Goal: Task Accomplishment & Management: Use online tool/utility

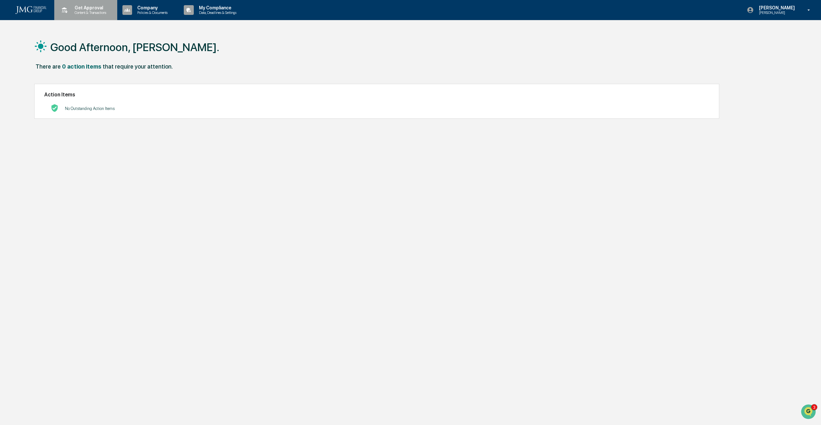
click at [88, 12] on p "Content & Transactions" at bounding box center [89, 12] width 40 height 5
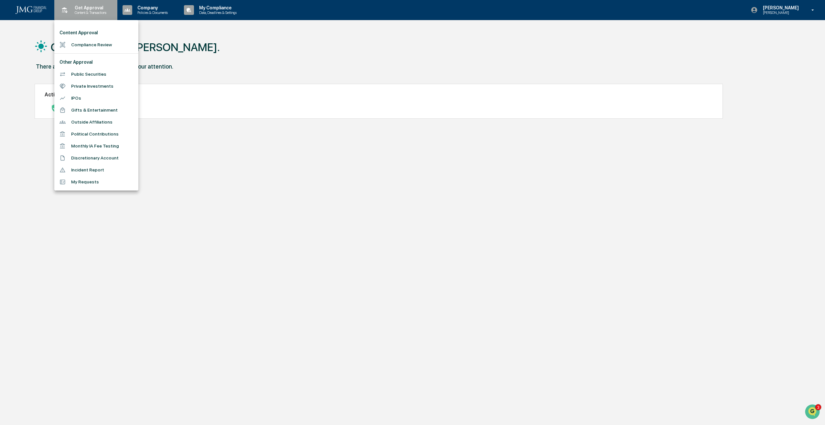
click at [88, 12] on div at bounding box center [412, 212] width 825 height 425
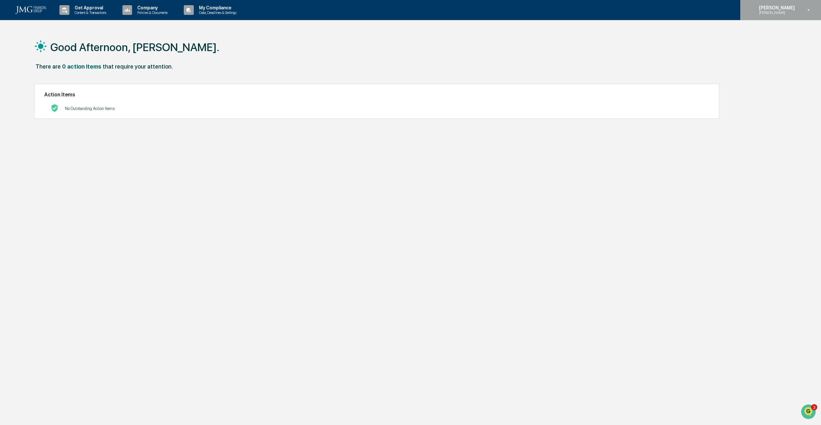
click at [797, 9] on p "[PERSON_NAME]" at bounding box center [776, 7] width 44 height 5
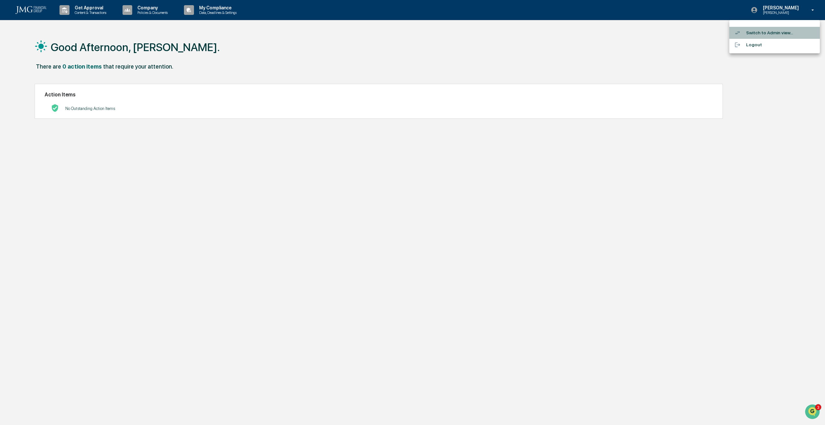
click at [784, 34] on li "Switch to Admin view..." at bounding box center [774, 33] width 90 height 12
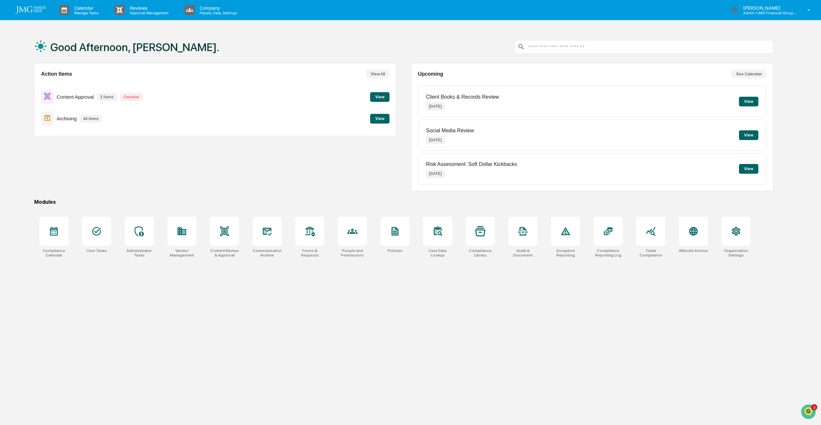
click at [378, 100] on button "View" at bounding box center [379, 97] width 19 height 10
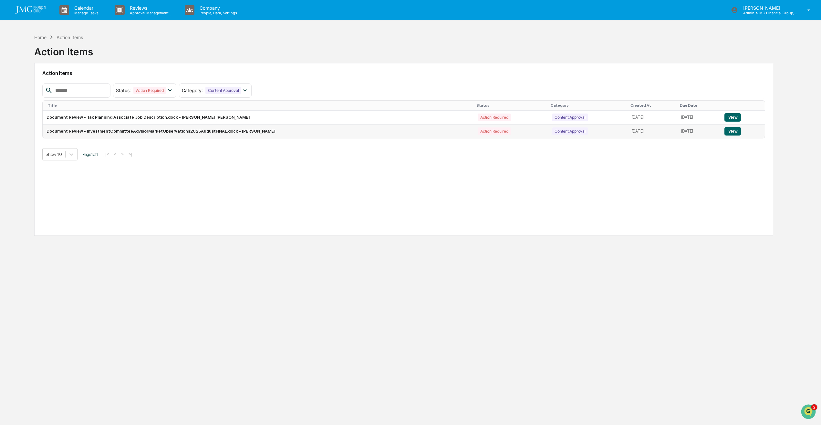
click at [735, 134] on button "View" at bounding box center [733, 131] width 16 height 8
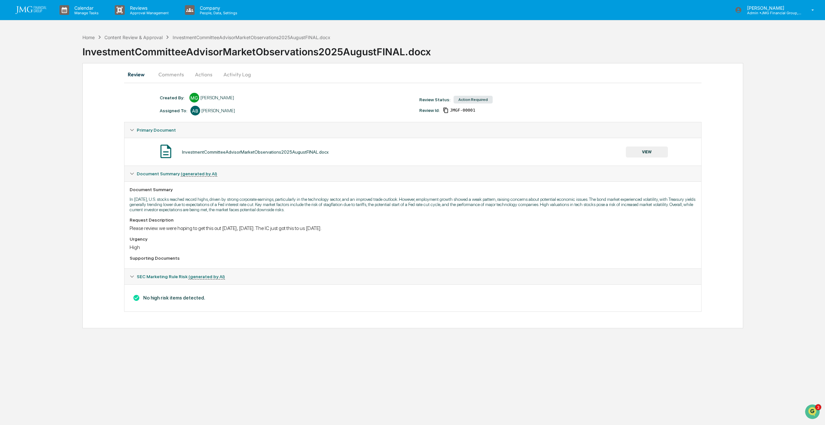
click at [644, 152] on button "VIEW" at bounding box center [647, 151] width 42 height 11
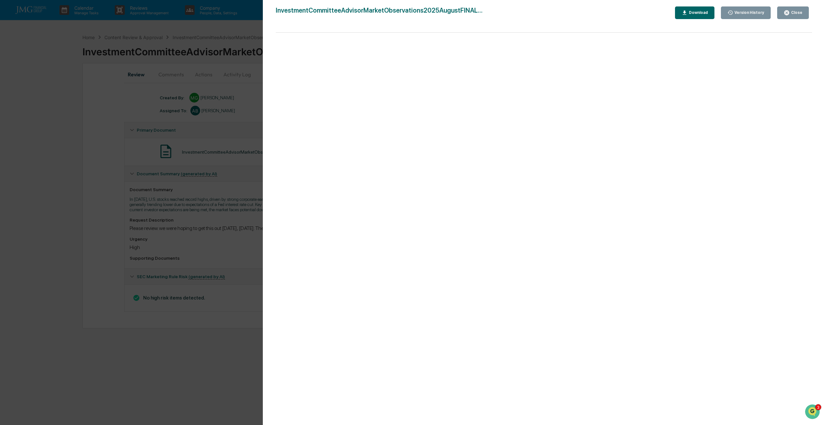
click at [795, 16] on button "Close" at bounding box center [793, 12] width 32 height 13
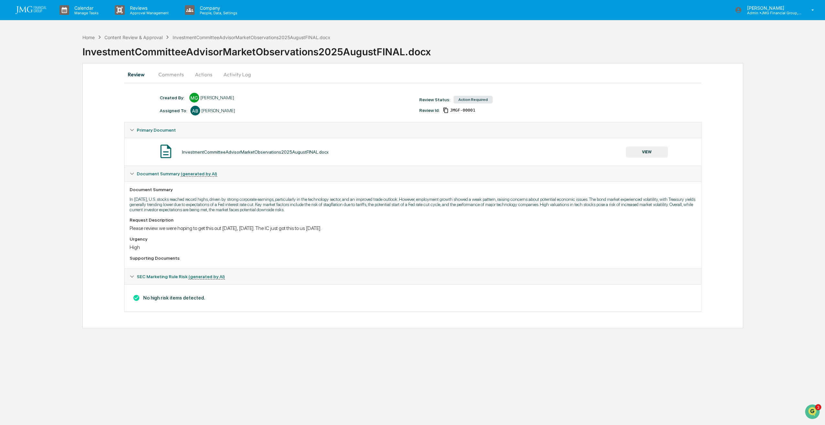
click at [201, 74] on button "Actions" at bounding box center [203, 75] width 29 height 16
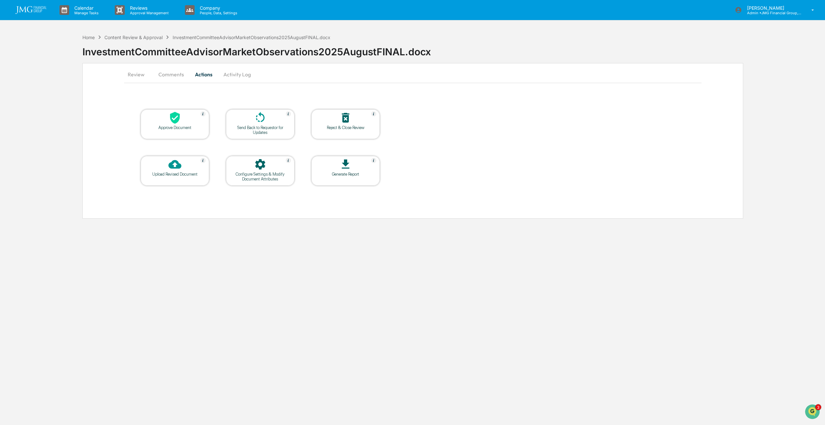
click at [137, 127] on table "Approve Document Send Back to Requestor for Updates Reject & Close Review Uploa…" at bounding box center [260, 147] width 272 height 109
click at [164, 124] on div at bounding box center [175, 118] width 65 height 14
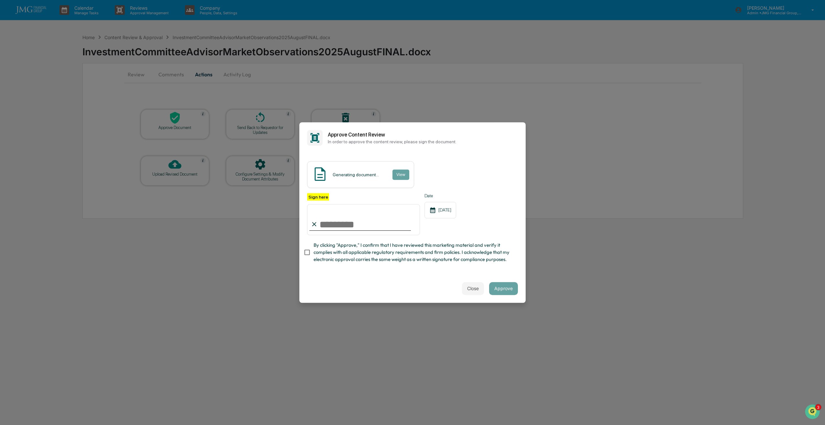
click at [343, 227] on input "Sign here" at bounding box center [363, 219] width 113 height 31
type input "**********"
click at [505, 293] on button "Approve" at bounding box center [503, 288] width 29 height 13
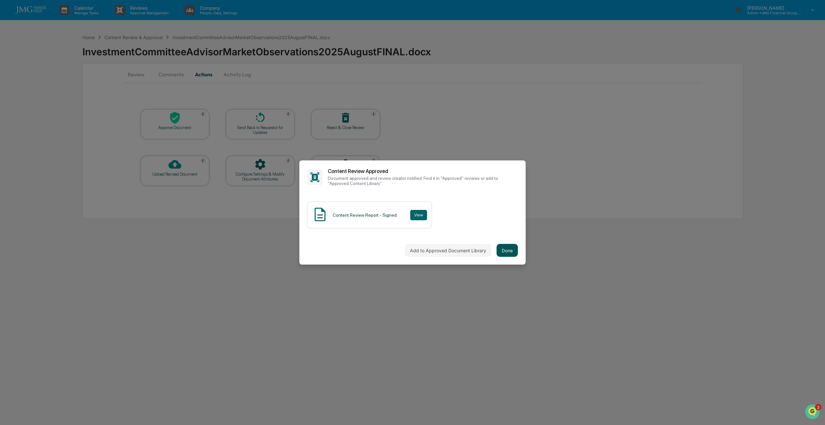
click at [510, 248] on button "Done" at bounding box center [506, 250] width 21 height 13
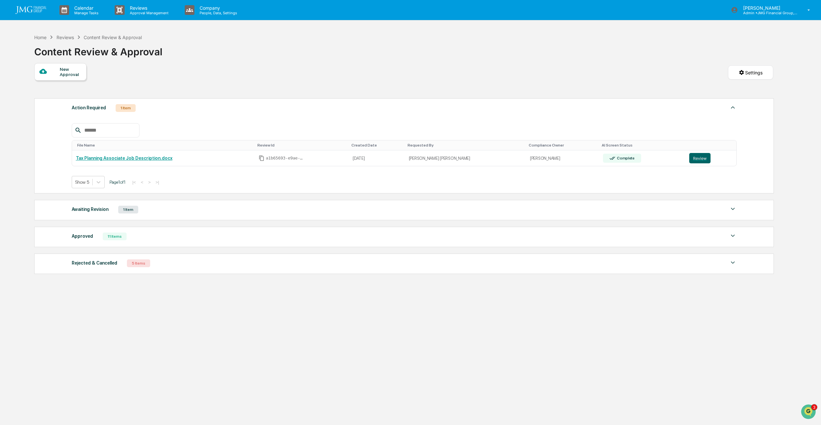
click at [730, 207] on img at bounding box center [733, 209] width 8 height 8
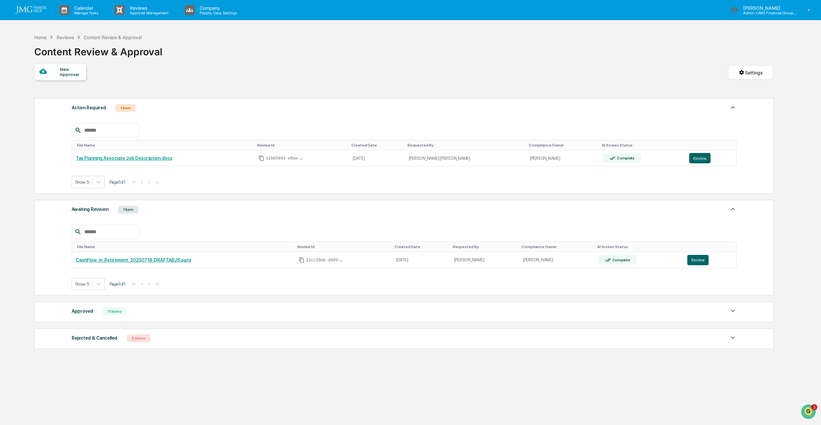
click at [730, 209] on img at bounding box center [733, 209] width 8 height 8
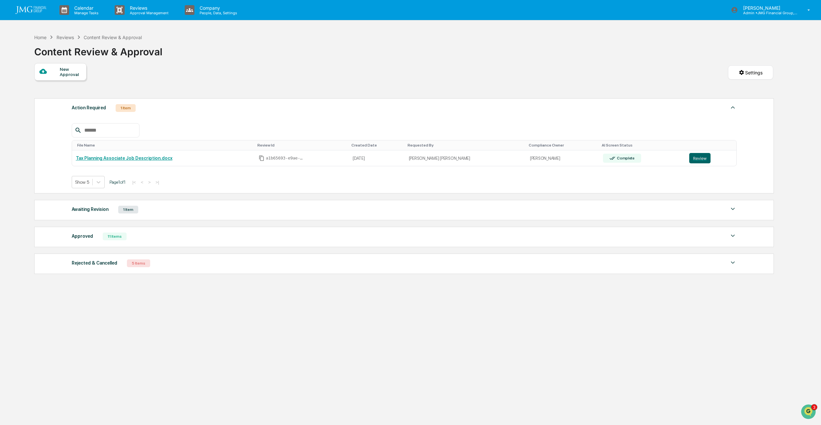
click at [35, 6] on img at bounding box center [31, 10] width 31 height 8
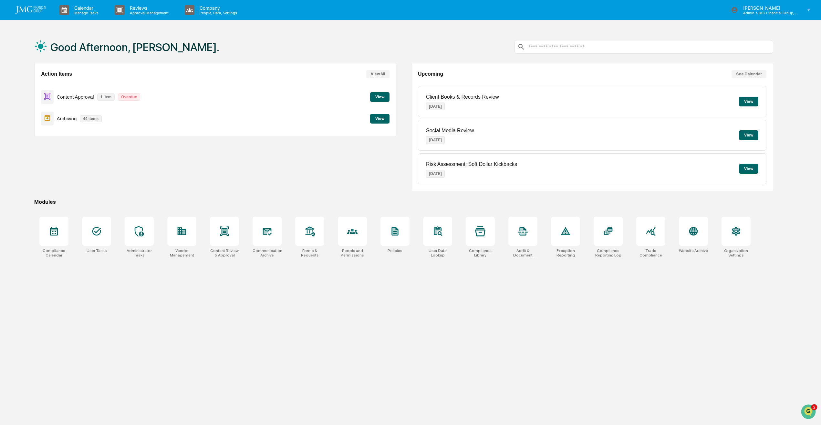
click at [384, 117] on button "View" at bounding box center [379, 119] width 19 height 10
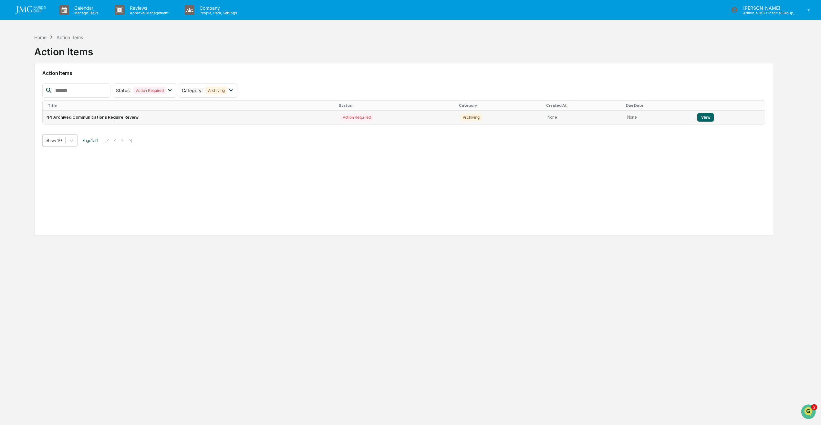
click at [705, 118] on button "View" at bounding box center [706, 117] width 16 height 8
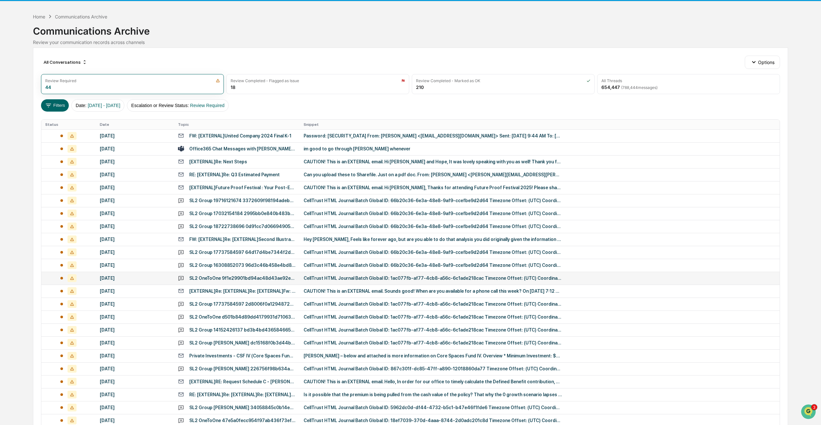
scroll to position [84, 0]
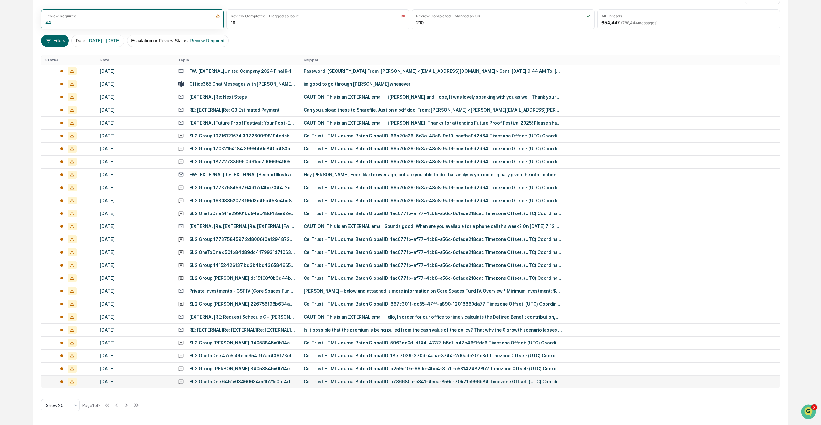
click at [236, 380] on div "SL2 OneToOne 6451e03460634ec1b21c0af4daebb9a202510b12413b4011b2e2f3e910ceaace" at bounding box center [242, 381] width 107 height 5
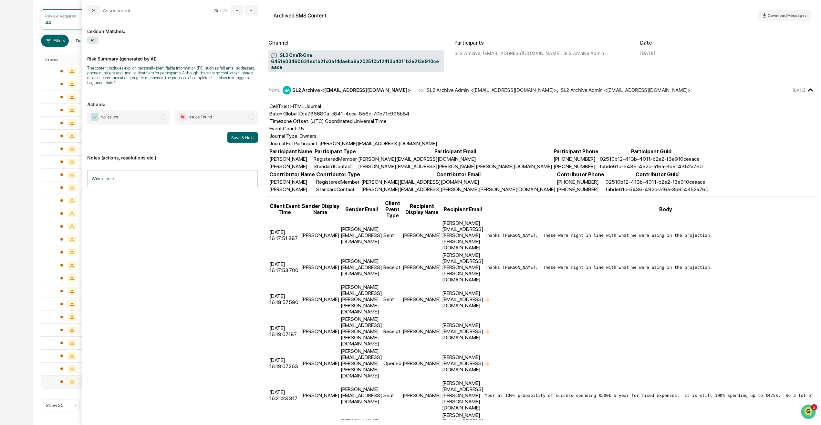
click at [38, 5] on div "All Conversations Options Review Required 44 Review Completed - Flagged as Issu…" at bounding box center [411, 204] width 756 height 442
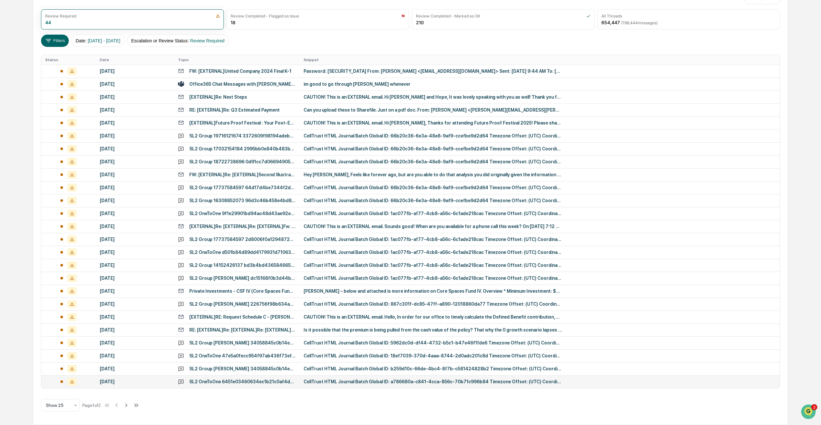
click at [124, 381] on div "[DATE]" at bounding box center [135, 381] width 70 height 5
click at [21, 52] on div "Calendar Manage Tasks Reviews Approval Management Company People, Data, Setting…" at bounding box center [410, 170] width 821 height 508
click at [144, 370] on div "[DATE]" at bounding box center [135, 368] width 70 height 5
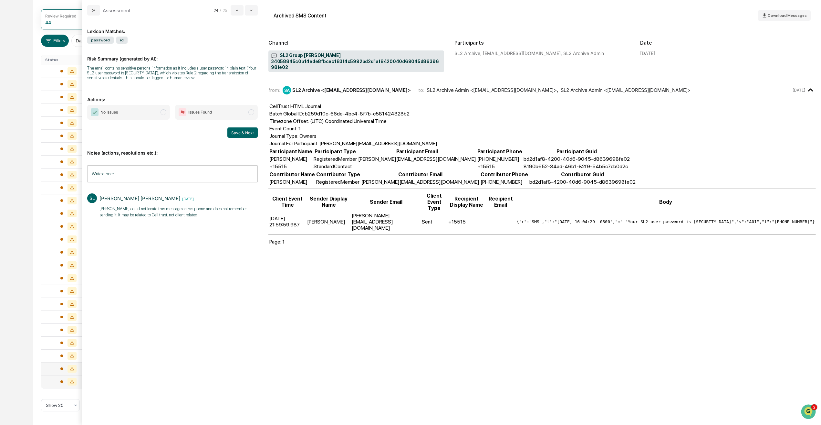
click at [157, 111] on span "No Issues" at bounding box center [128, 112] width 83 height 15
click at [251, 132] on button "Save & Next" at bounding box center [242, 132] width 30 height 10
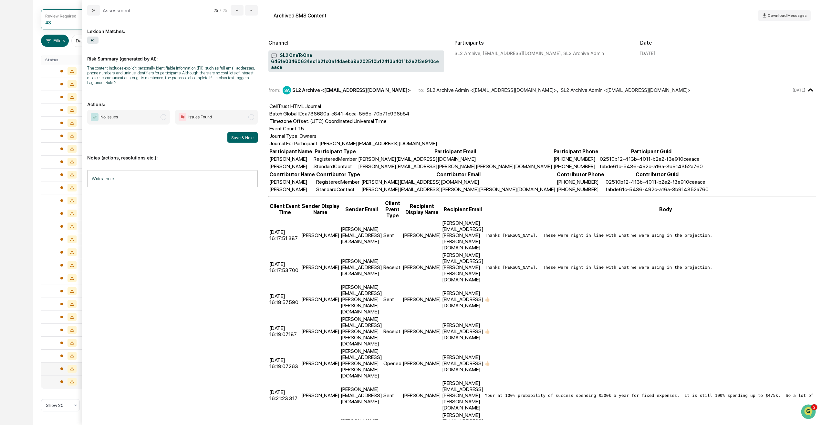
click at [25, 86] on div "Calendar Manage Tasks Reviews Approval Management Company People, Data, Setting…" at bounding box center [410, 170] width 821 height 508
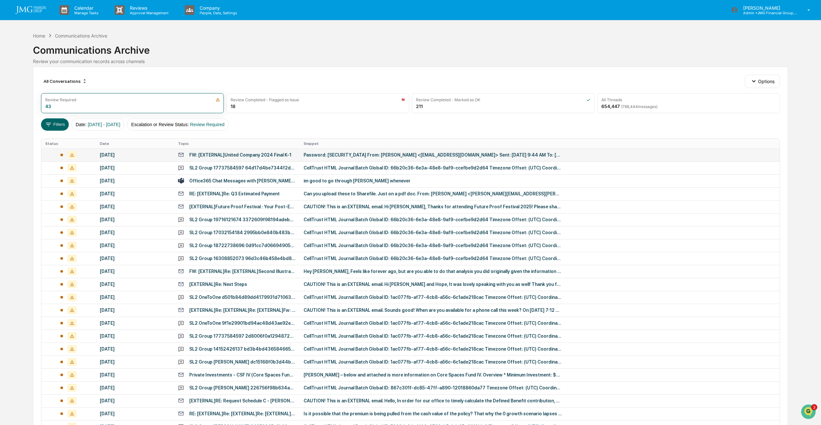
click at [114, 154] on div "[DATE]" at bounding box center [135, 154] width 70 height 5
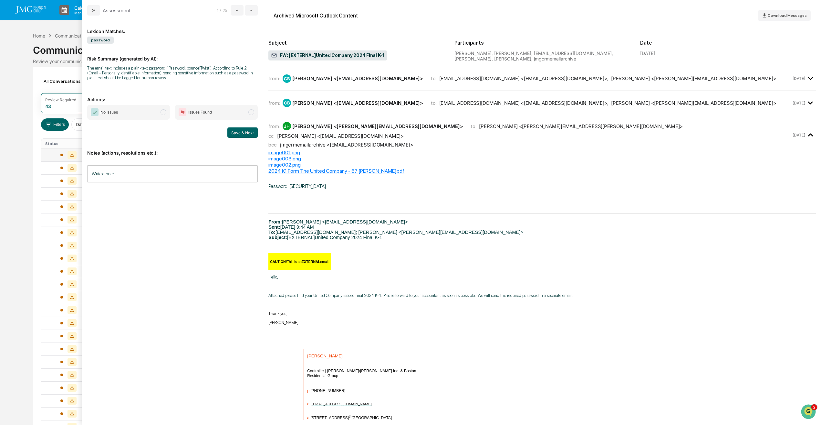
scroll to position [57, 0]
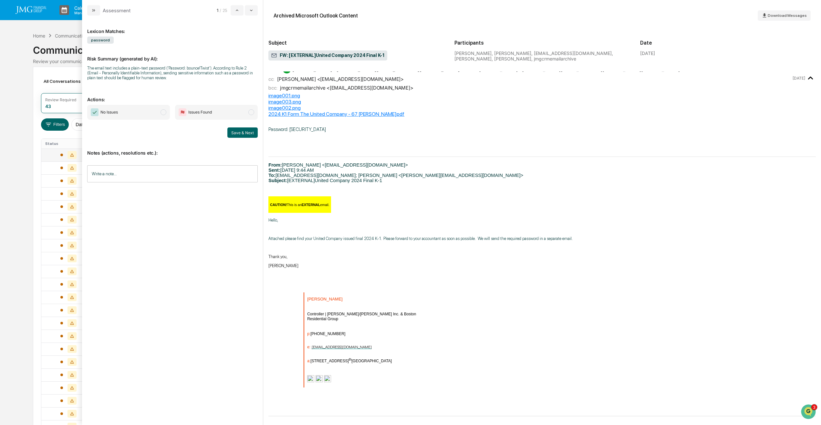
click at [162, 111] on span "modal" at bounding box center [164, 112] width 6 height 6
click at [242, 130] on button "Save & Next" at bounding box center [242, 132] width 30 height 10
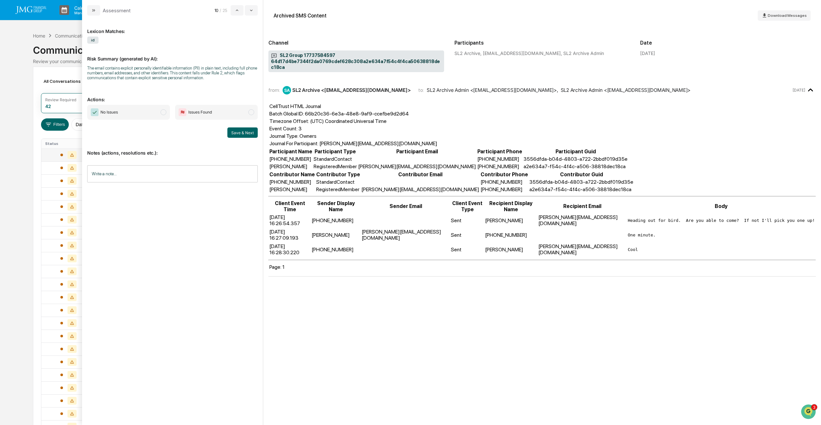
click at [163, 113] on span "modal" at bounding box center [164, 112] width 6 height 6
click at [250, 132] on button "Save & Next" at bounding box center [242, 132] width 30 height 10
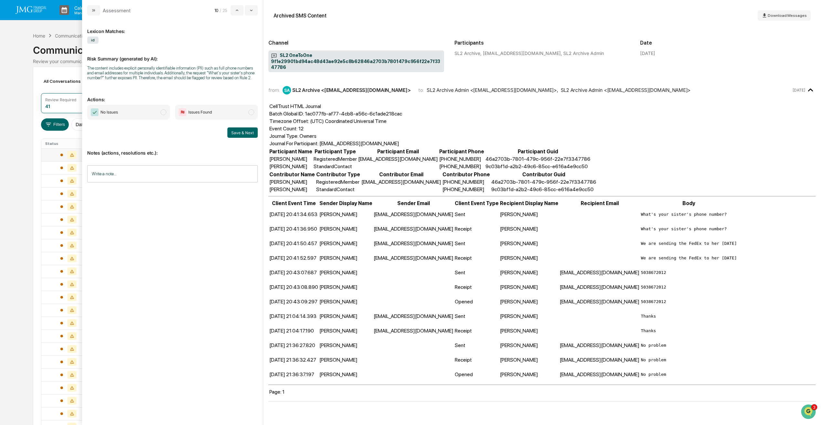
click at [165, 113] on span "modal" at bounding box center [164, 112] width 6 height 6
click at [238, 130] on button "Save & Next" at bounding box center [242, 132] width 30 height 10
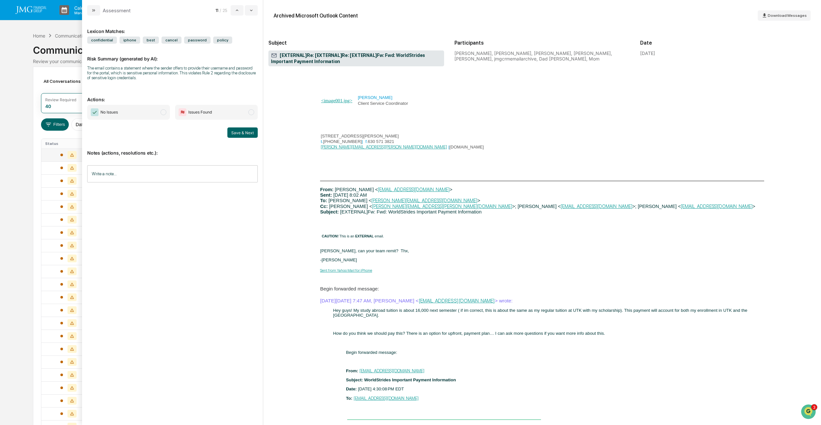
scroll to position [1357, 0]
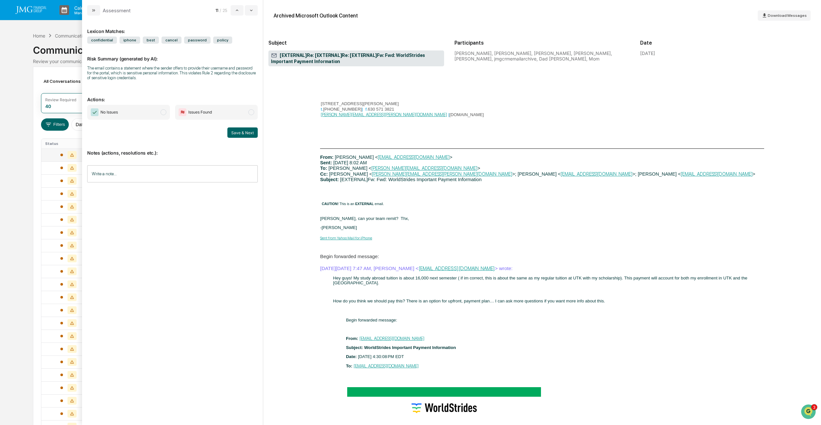
click at [159, 110] on span "No Issues" at bounding box center [128, 112] width 83 height 15
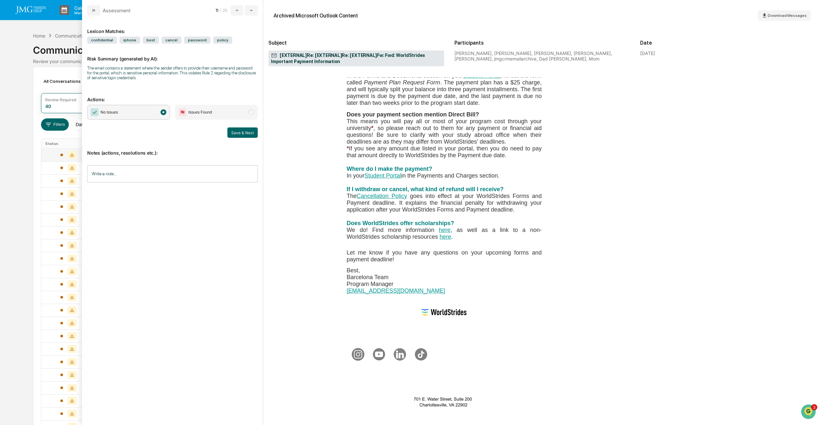
scroll to position [1907, 0]
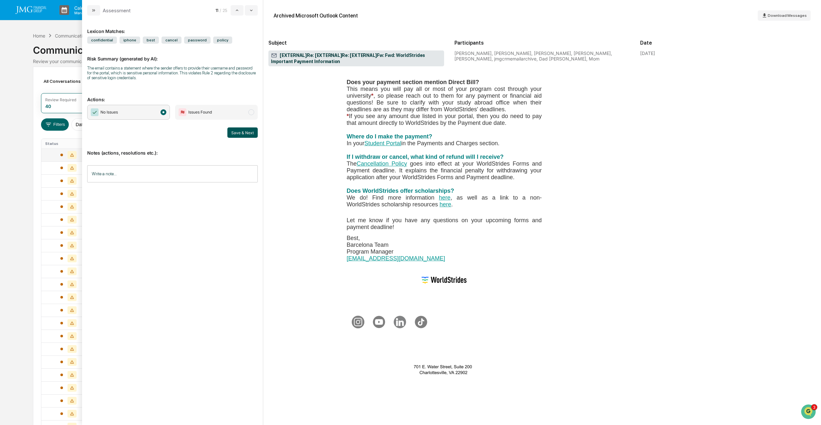
click at [248, 133] on button "Save & Next" at bounding box center [242, 132] width 30 height 10
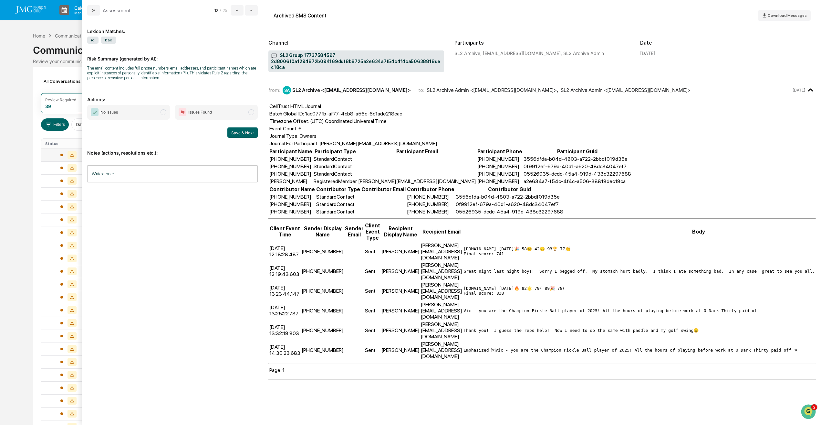
click at [156, 114] on span "No Issues" at bounding box center [128, 112] width 83 height 15
click at [241, 130] on button "Save & Next" at bounding box center [242, 132] width 30 height 10
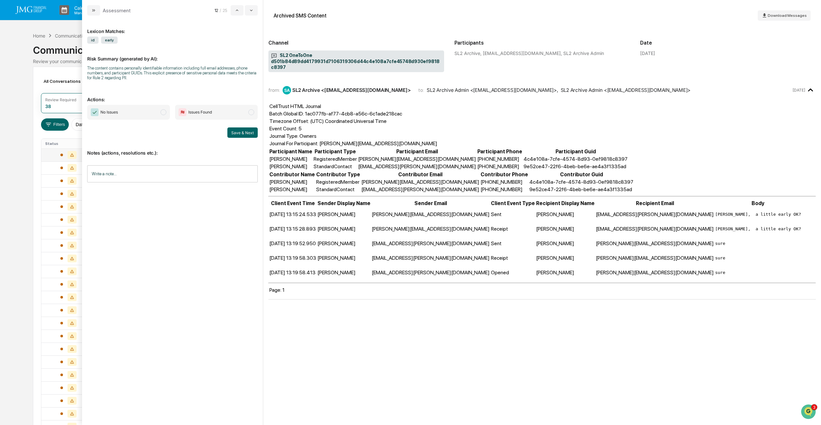
click at [160, 108] on span "No Issues" at bounding box center [128, 112] width 83 height 15
click at [247, 135] on button "Save & Next" at bounding box center [242, 132] width 30 height 10
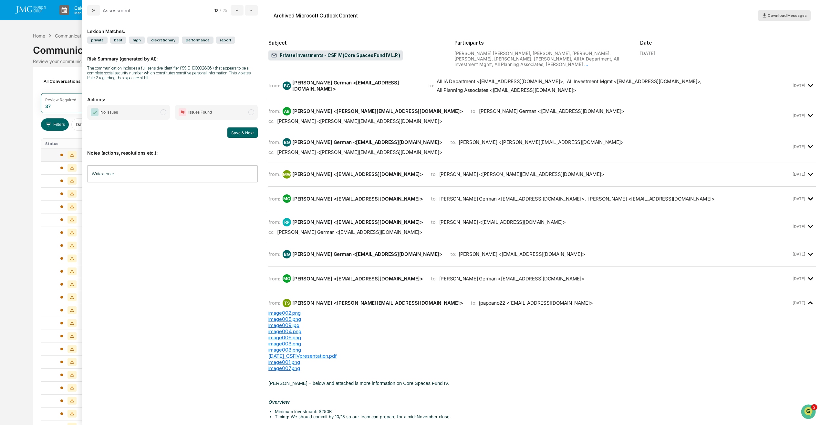
click at [783, 14] on span "Download Messages" at bounding box center [787, 15] width 39 height 5
click at [770, 50] on div "Date [DATE]" at bounding box center [728, 51] width 176 height 31
click at [787, 18] on div "Download Messages" at bounding box center [784, 16] width 45 height 6
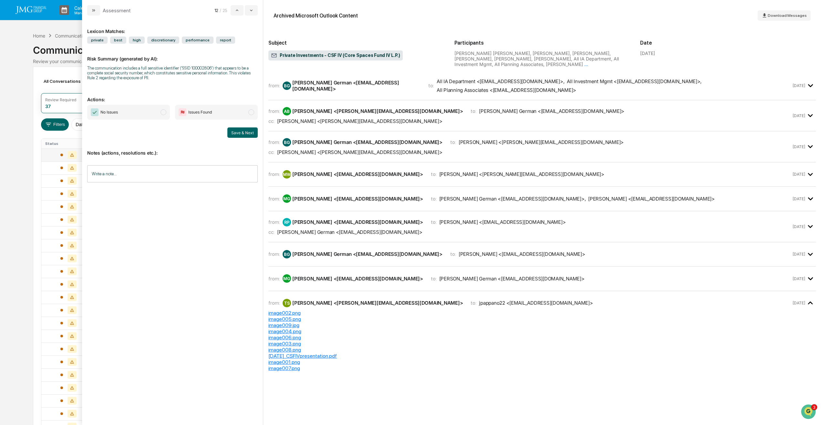
click at [160, 114] on span "No Issues" at bounding box center [128, 112] width 83 height 15
click at [240, 131] on button "Save & Next" at bounding box center [242, 132] width 30 height 10
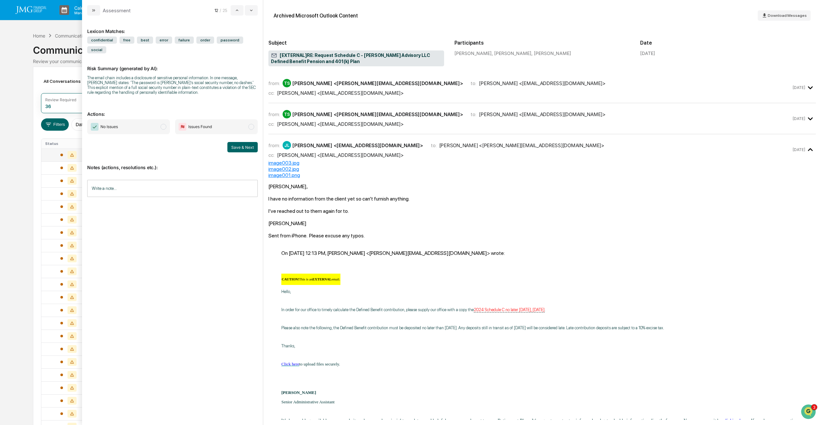
click at [162, 124] on span "modal" at bounding box center [164, 127] width 6 height 6
click at [240, 142] on button "Save & Next" at bounding box center [242, 147] width 30 height 10
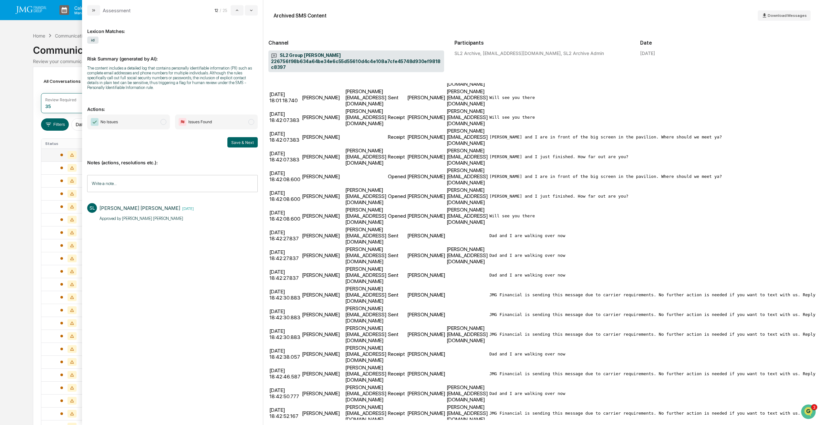
click at [731, 403] on td "JMG Financial is sending this message due to carrier requirements. No further a…" at bounding box center [820, 412] width 663 height 19
click at [160, 125] on span "No Issues" at bounding box center [128, 121] width 83 height 15
click at [242, 146] on button "Save & Next" at bounding box center [242, 142] width 30 height 10
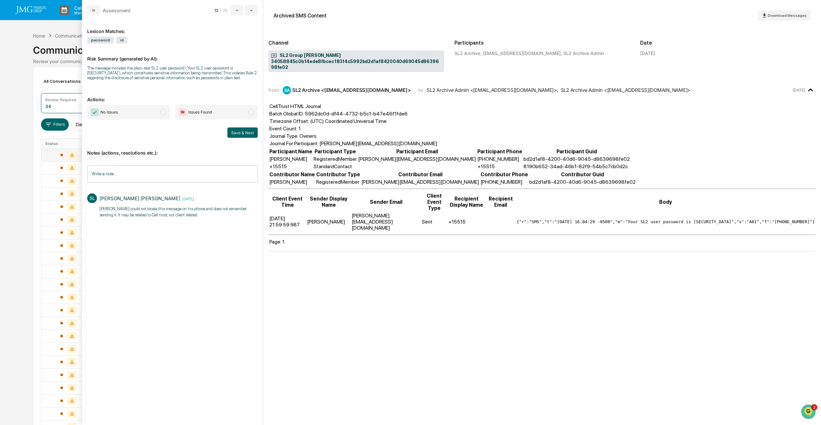
click at [166, 113] on span "No Issues" at bounding box center [128, 112] width 83 height 15
click at [240, 132] on button "Save & Next" at bounding box center [242, 132] width 30 height 10
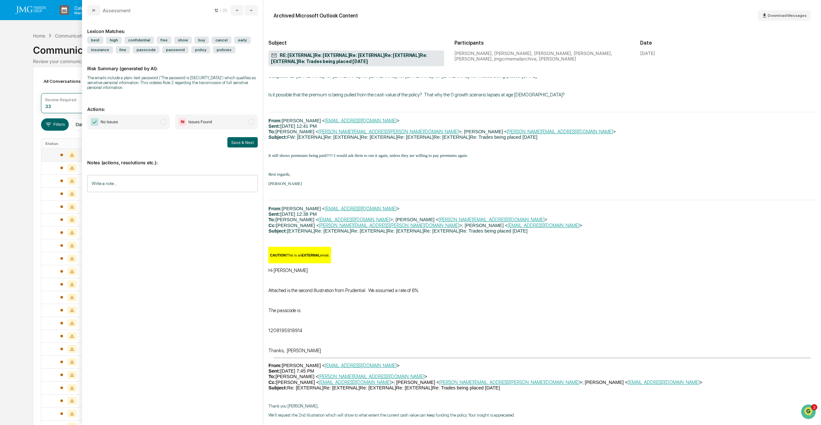
scroll to position [1099, 0]
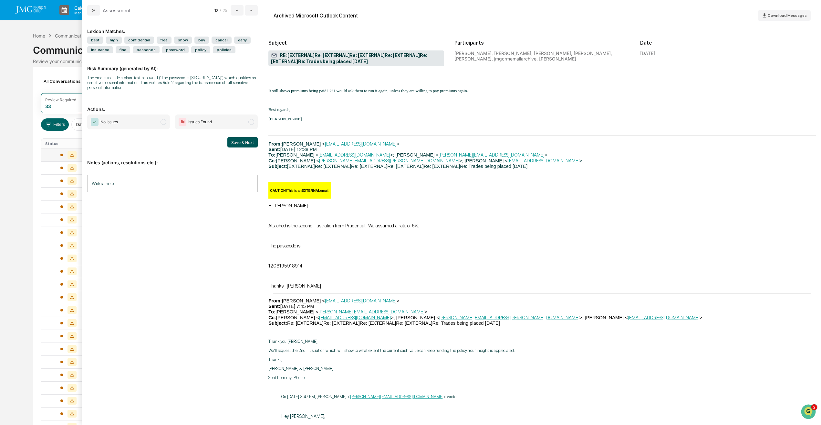
drag, startPoint x: 160, startPoint y: 122, endPoint x: 242, endPoint y: 139, distance: 83.1
click at [160, 122] on span "No Issues" at bounding box center [128, 121] width 83 height 15
click at [240, 141] on button "Save & Next" at bounding box center [242, 142] width 30 height 10
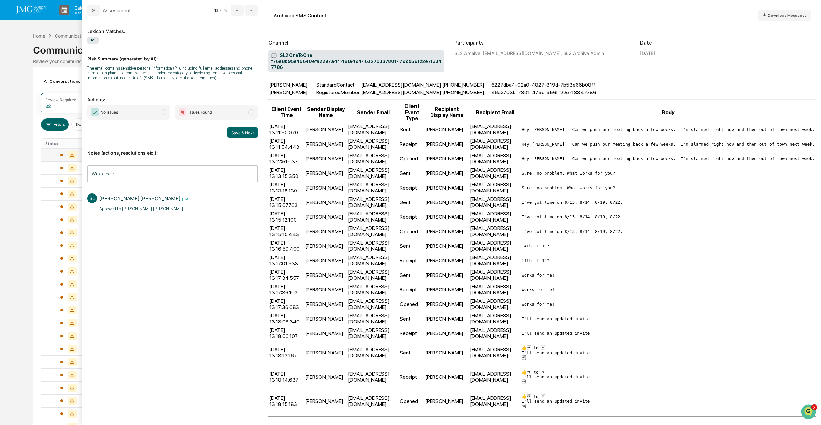
scroll to position [105, 0]
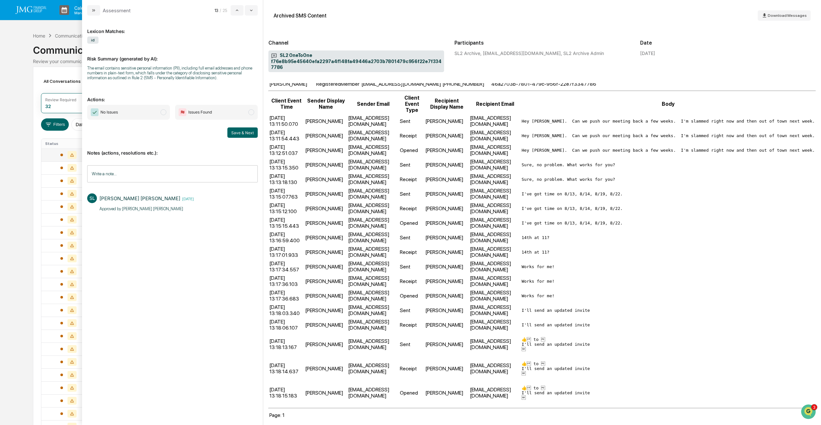
click at [163, 111] on span "modal" at bounding box center [164, 112] width 6 height 6
click at [236, 130] on button "Save & Next" at bounding box center [242, 132] width 30 height 10
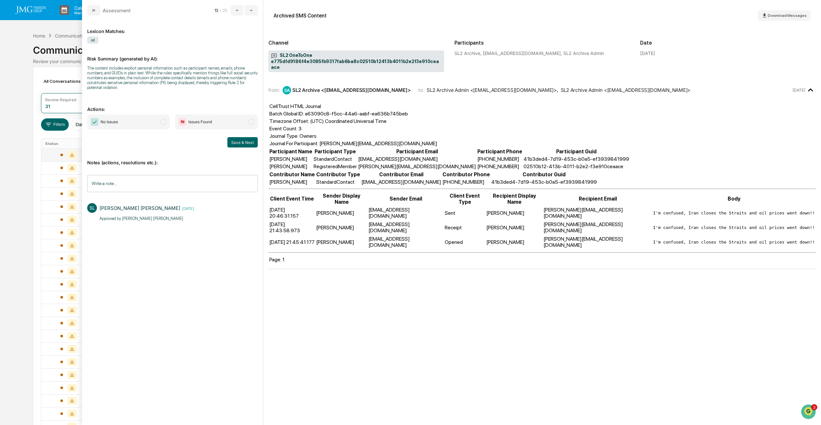
click at [163, 119] on span "modal" at bounding box center [164, 122] width 6 height 6
click at [239, 141] on button "Save & Next" at bounding box center [242, 142] width 30 height 10
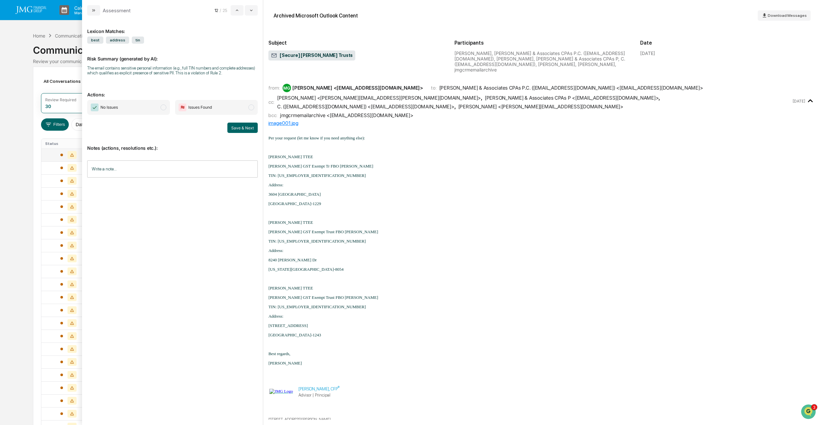
click at [165, 109] on span "modal" at bounding box center [164, 107] width 6 height 6
click at [245, 129] on button "Save & Next" at bounding box center [242, 127] width 30 height 10
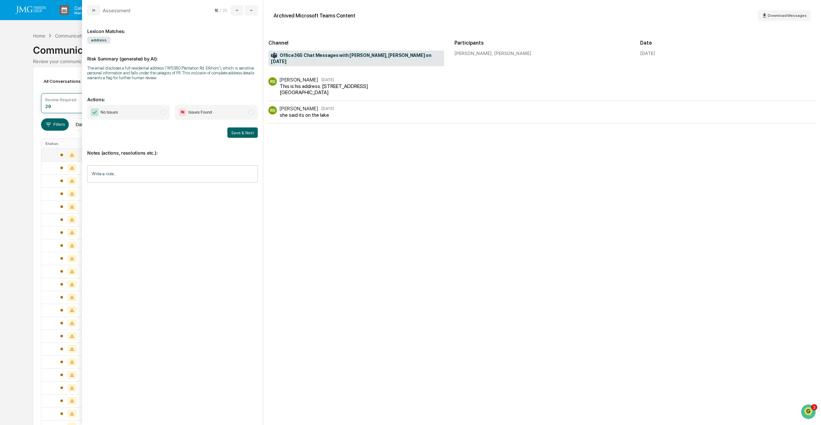
click at [166, 114] on span "No Issues" at bounding box center [128, 112] width 83 height 15
click at [248, 133] on button "Save & Next" at bounding box center [242, 132] width 30 height 10
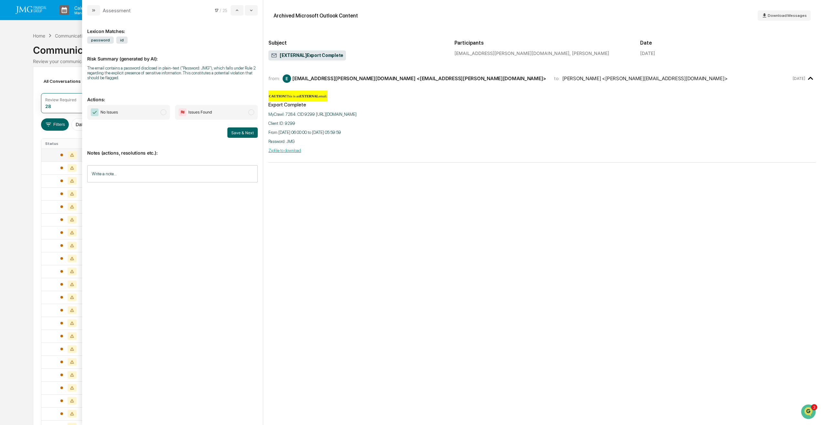
click at [168, 116] on span "No Issues" at bounding box center [128, 112] width 83 height 15
click at [252, 131] on button "Save & Next" at bounding box center [242, 132] width 30 height 10
click at [162, 112] on span "modal" at bounding box center [164, 112] width 6 height 6
click at [244, 131] on button "Save & Next" at bounding box center [242, 132] width 30 height 10
click at [163, 109] on span "modal" at bounding box center [164, 107] width 6 height 6
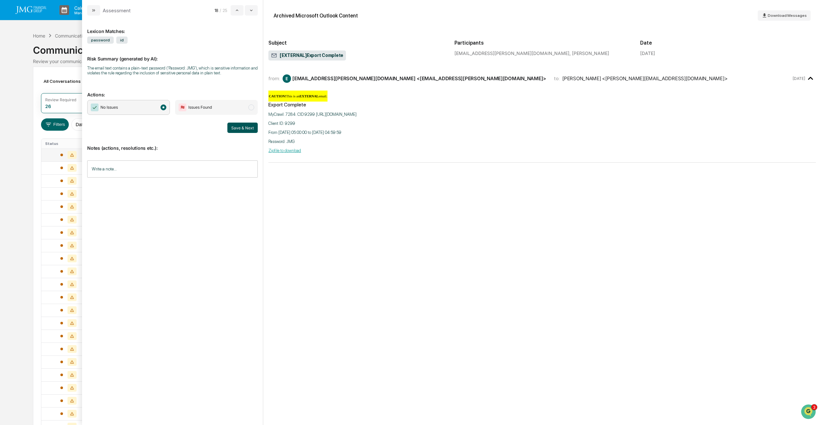
click at [237, 127] on button "Save & Next" at bounding box center [242, 127] width 30 height 10
click at [161, 113] on span "modal" at bounding box center [164, 112] width 6 height 6
click at [245, 133] on button "Save & Next" at bounding box center [242, 132] width 30 height 10
click at [165, 112] on span "No Issues" at bounding box center [128, 107] width 83 height 15
click at [243, 131] on button "Save & Next" at bounding box center [242, 127] width 30 height 10
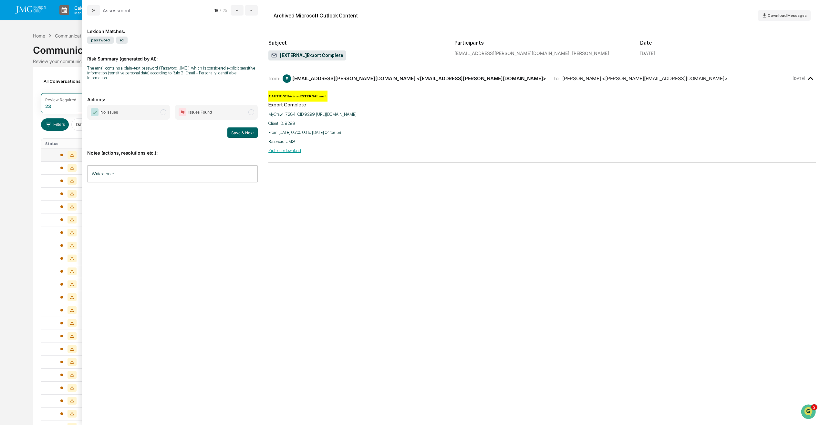
click at [164, 109] on span "modal" at bounding box center [164, 112] width 6 height 6
click at [245, 129] on button "Save & Next" at bounding box center [242, 132] width 30 height 10
click at [163, 110] on span "modal" at bounding box center [164, 107] width 6 height 6
click at [244, 129] on button "Save & Next" at bounding box center [242, 127] width 30 height 10
click at [164, 111] on span "No Issues" at bounding box center [128, 107] width 83 height 15
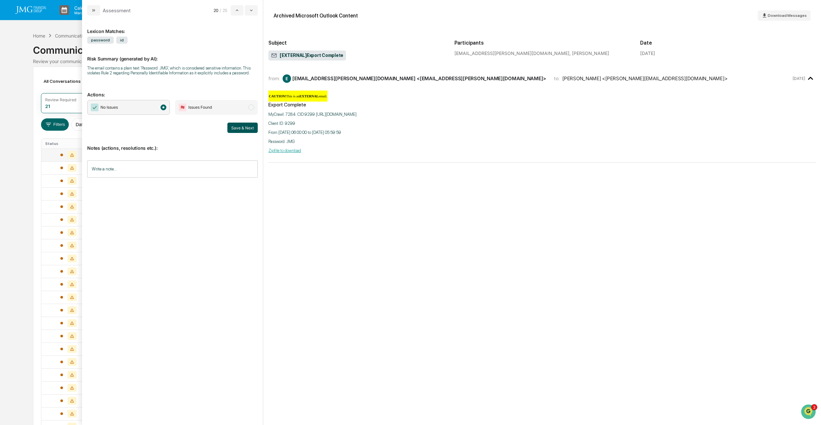
click at [247, 128] on button "Save & Next" at bounding box center [242, 127] width 30 height 10
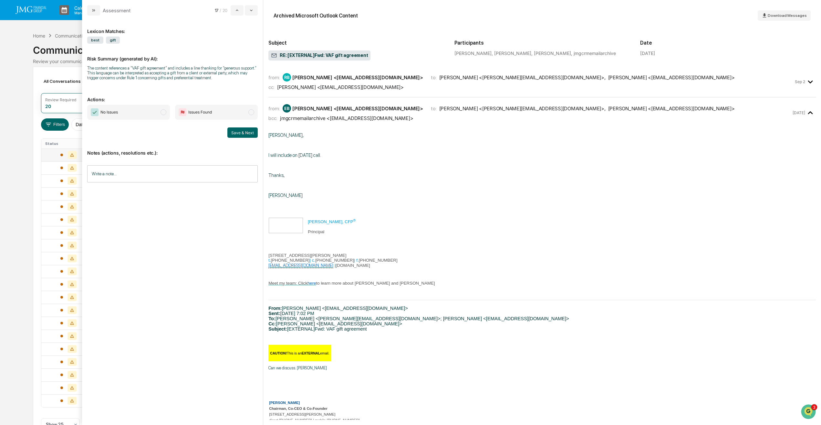
click at [166, 111] on span "modal" at bounding box center [164, 112] width 6 height 6
click at [237, 132] on button "Save & Next" at bounding box center [242, 132] width 30 height 10
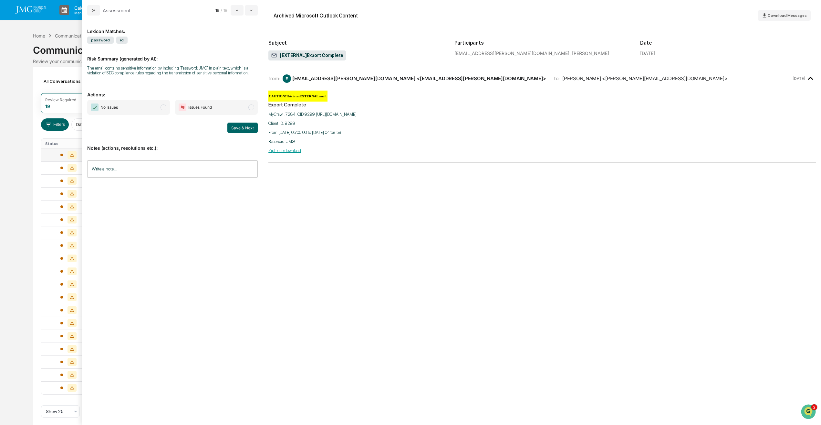
click at [164, 108] on span "modal" at bounding box center [164, 107] width 6 height 6
click at [246, 126] on button "Save & Next" at bounding box center [242, 127] width 30 height 10
click at [166, 115] on span "No Issues" at bounding box center [128, 112] width 83 height 15
click at [233, 130] on button "Save & Next" at bounding box center [242, 132] width 30 height 10
click at [163, 109] on span "modal" at bounding box center [164, 107] width 6 height 6
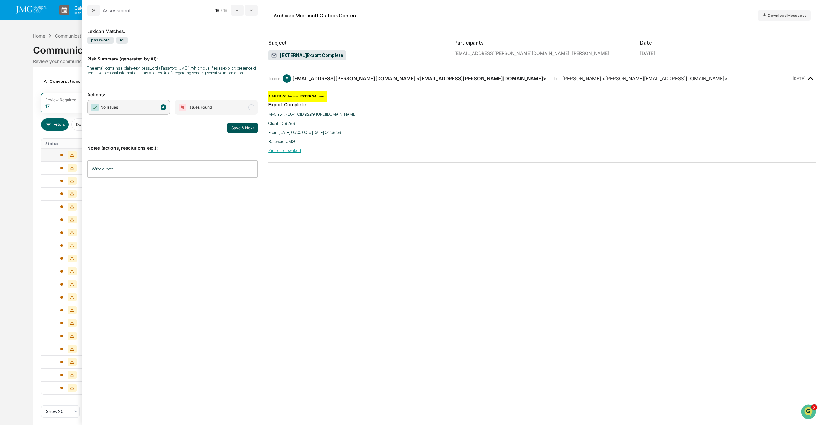
click at [237, 126] on button "Save & Next" at bounding box center [242, 127] width 30 height 10
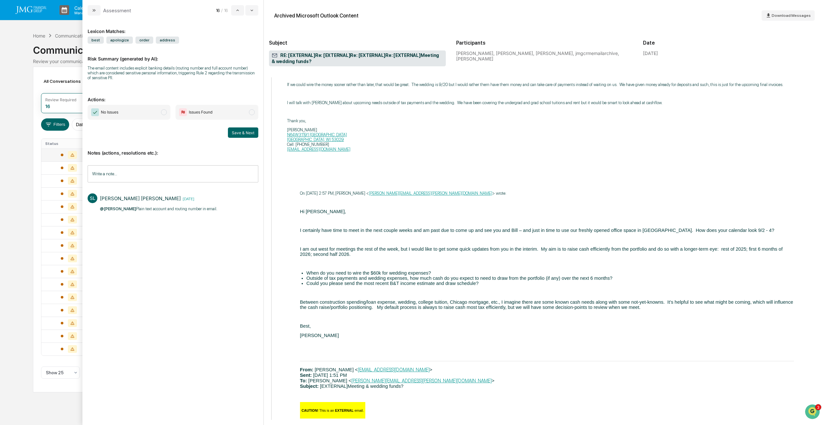
scroll to position [914, 0]
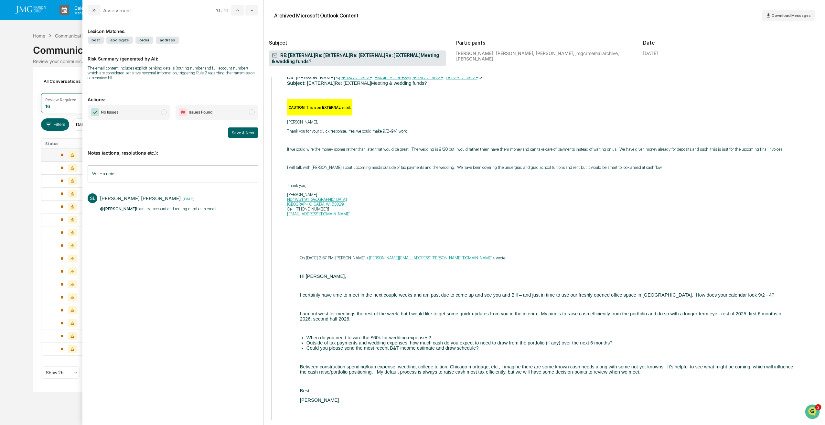
click at [167, 114] on span "No Issues" at bounding box center [129, 112] width 83 height 15
click at [244, 135] on button "Save & Next" at bounding box center [243, 132] width 30 height 10
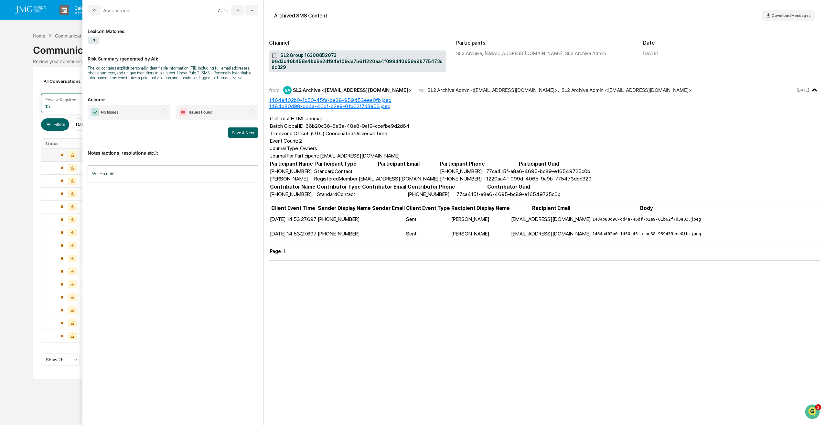
click at [162, 111] on span "modal" at bounding box center [164, 112] width 6 height 6
click at [245, 135] on button "Save & Next" at bounding box center [243, 132] width 30 height 10
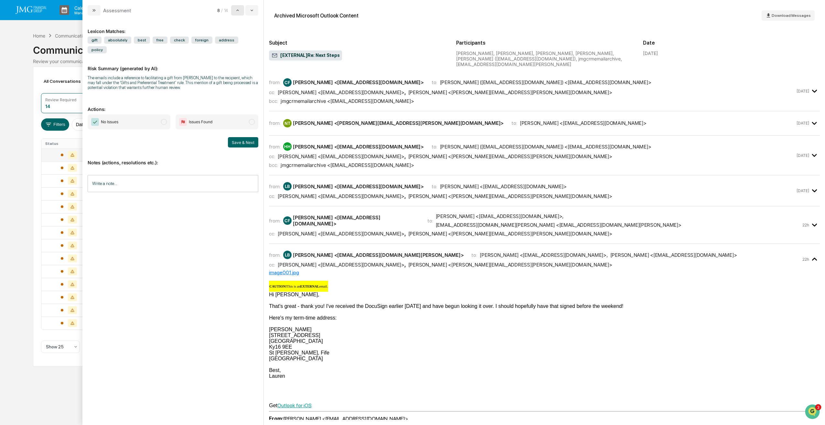
click at [239, 11] on icon "modal" at bounding box center [237, 10] width 5 height 5
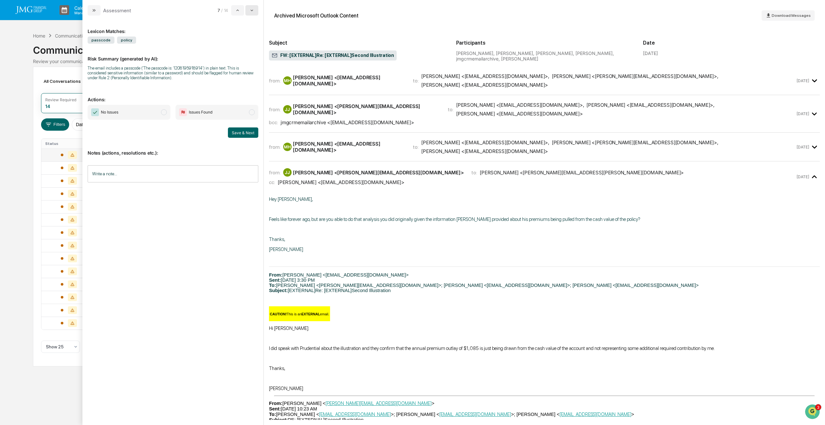
click at [248, 13] on button "modal" at bounding box center [251, 10] width 13 height 10
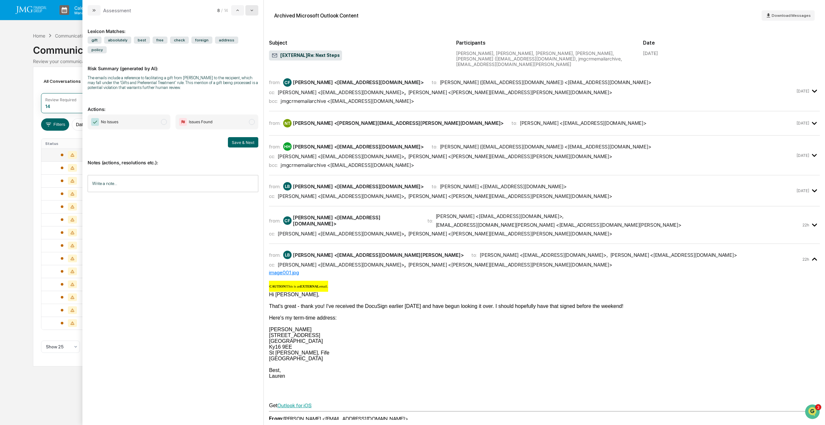
click at [248, 13] on button "modal" at bounding box center [251, 10] width 13 height 10
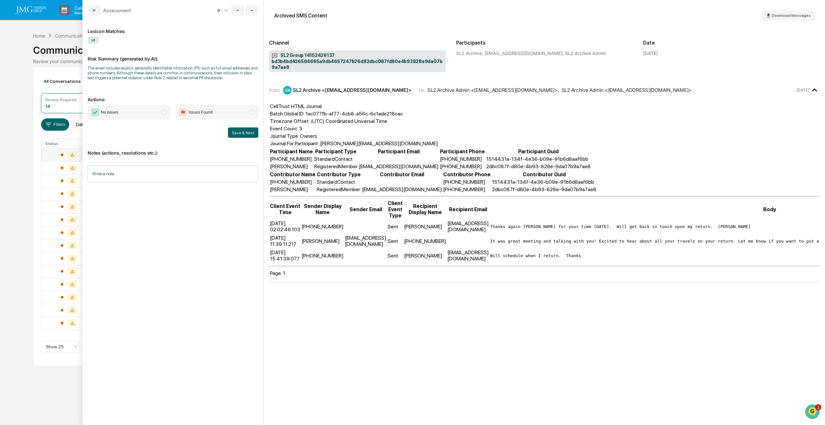
click at [13, 74] on div "Calendar Manage Tasks Reviews Approval Management Company People, Data, Setting…" at bounding box center [412, 212] width 825 height 425
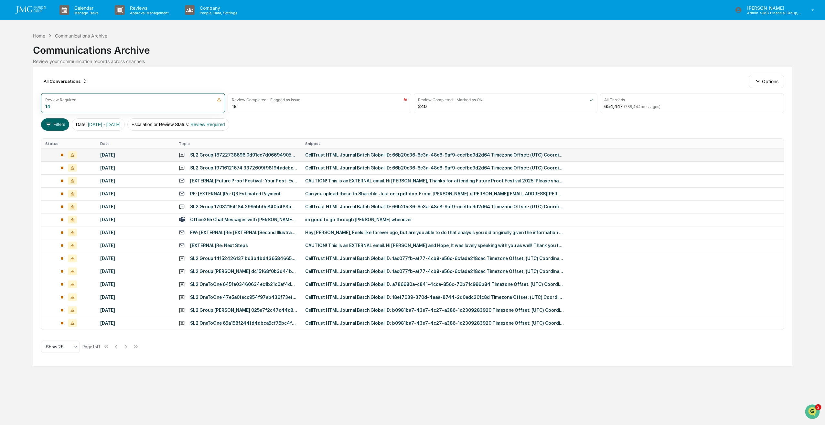
click at [121, 155] on div "[DATE]" at bounding box center [135, 154] width 71 height 5
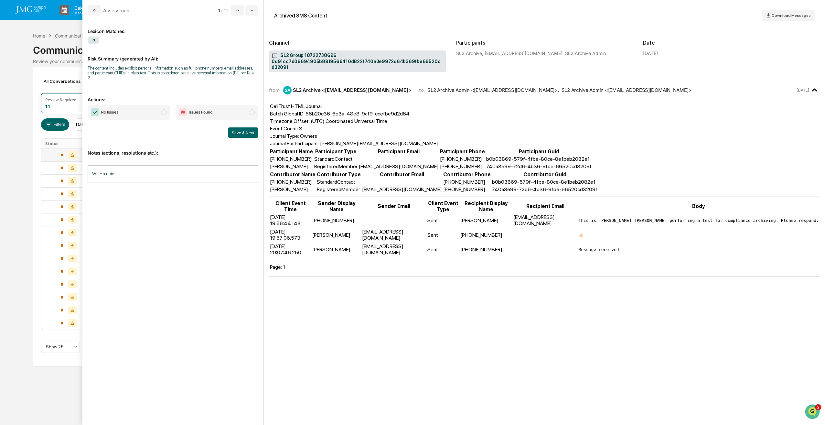
click at [167, 110] on span "No Issues" at bounding box center [129, 112] width 83 height 15
click at [244, 129] on button "Save & Next" at bounding box center [243, 132] width 30 height 10
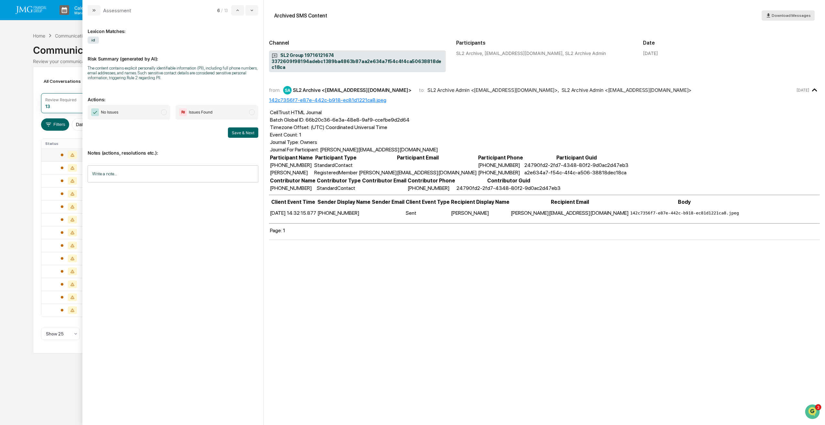
click at [799, 16] on span "Download Messages" at bounding box center [790, 15] width 39 height 5
click at [777, 18] on div "Download Messages" at bounding box center [787, 16] width 45 height 6
click at [766, 44] on h2 "Date" at bounding box center [731, 43] width 177 height 6
drag, startPoint x: 787, startPoint y: 18, endPoint x: 748, endPoint y: 10, distance: 40.2
click at [748, 10] on div "Archived SMS Content Download Messages" at bounding box center [544, 15] width 551 height 21
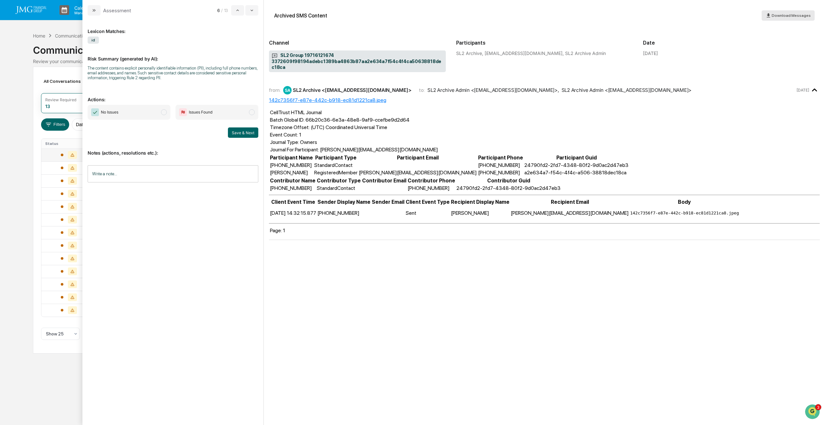
click at [791, 17] on span "Download Messages" at bounding box center [790, 15] width 39 height 5
click at [252, 14] on button "modal" at bounding box center [251, 10] width 13 height 10
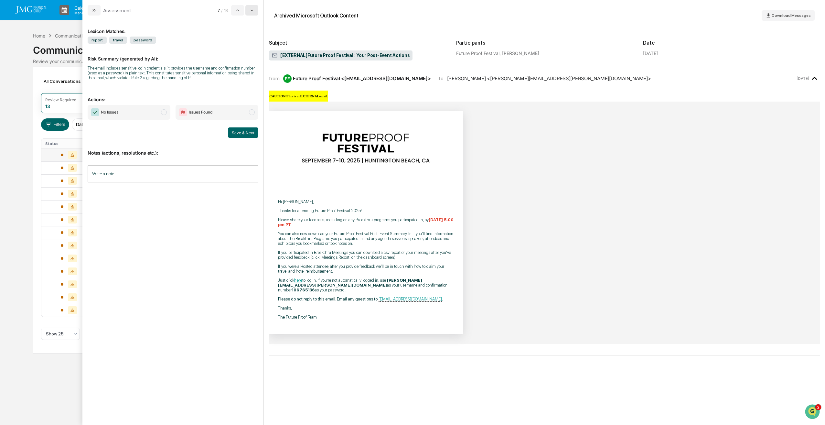
click at [252, 14] on button "modal" at bounding box center [251, 10] width 13 height 10
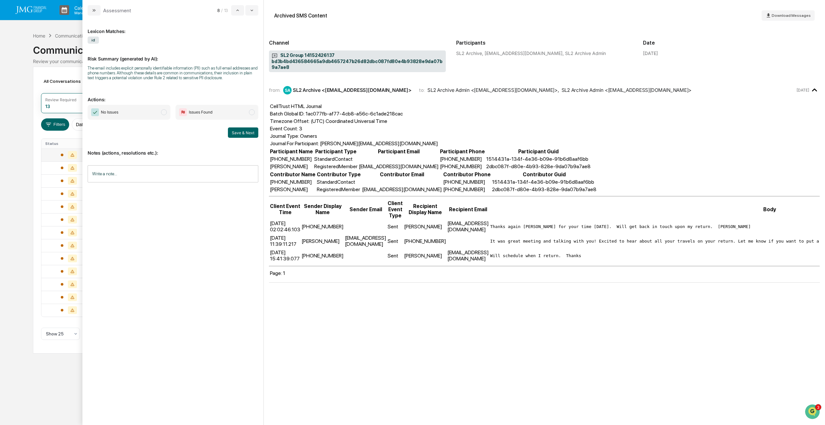
click at [164, 116] on span "No Issues" at bounding box center [129, 112] width 83 height 15
click at [241, 132] on button "Save & Next" at bounding box center [243, 132] width 30 height 10
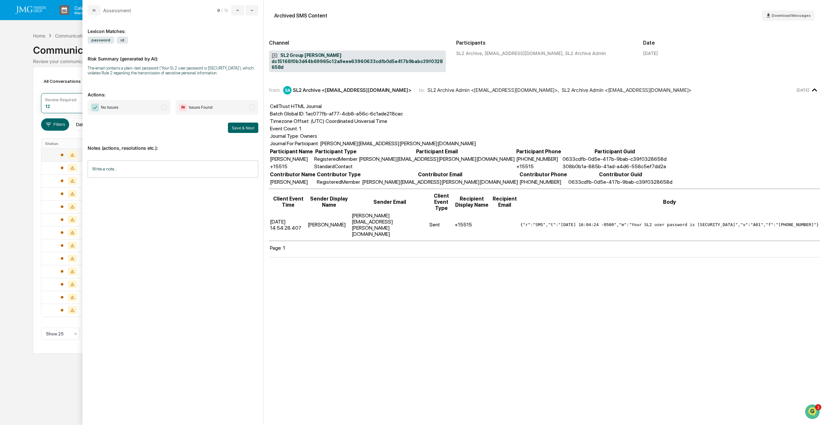
click at [160, 105] on span "No Issues" at bounding box center [129, 107] width 83 height 15
click at [237, 126] on button "Save & Next" at bounding box center [243, 127] width 30 height 10
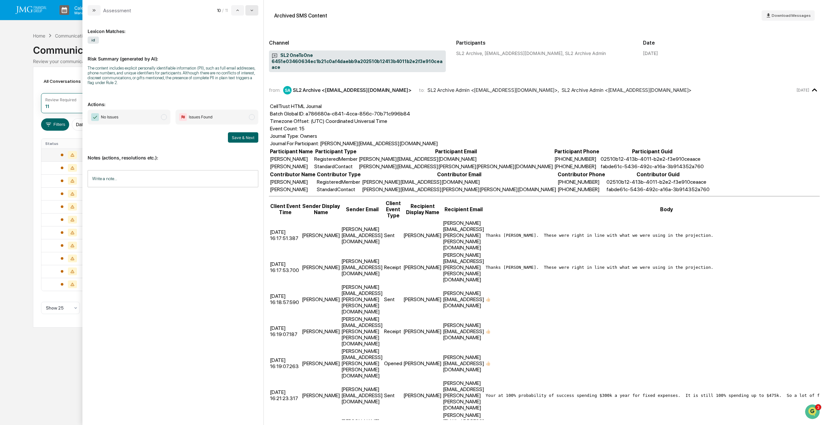
click at [251, 12] on icon "modal" at bounding box center [251, 10] width 5 height 5
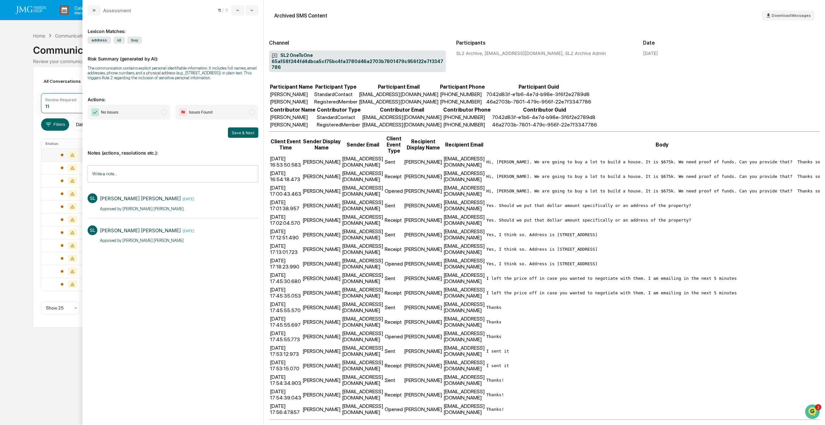
scroll to position [80, 0]
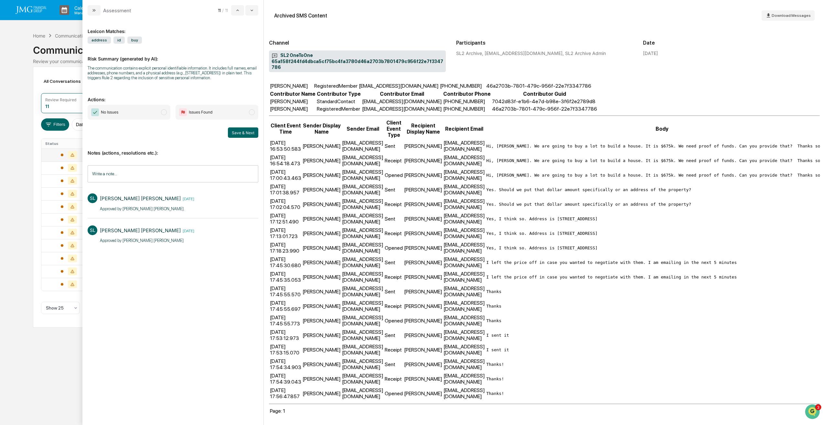
click at [160, 113] on span "No Issues" at bounding box center [129, 112] width 83 height 15
click at [245, 132] on button "Save & Next" at bounding box center [243, 132] width 30 height 10
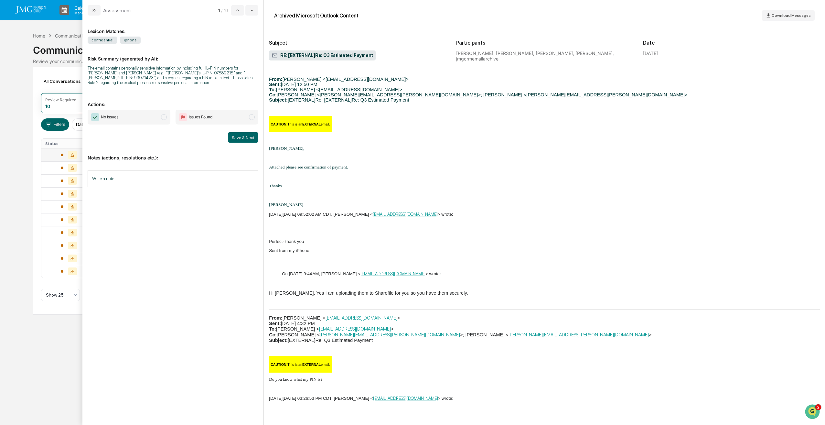
scroll to position [270, 0]
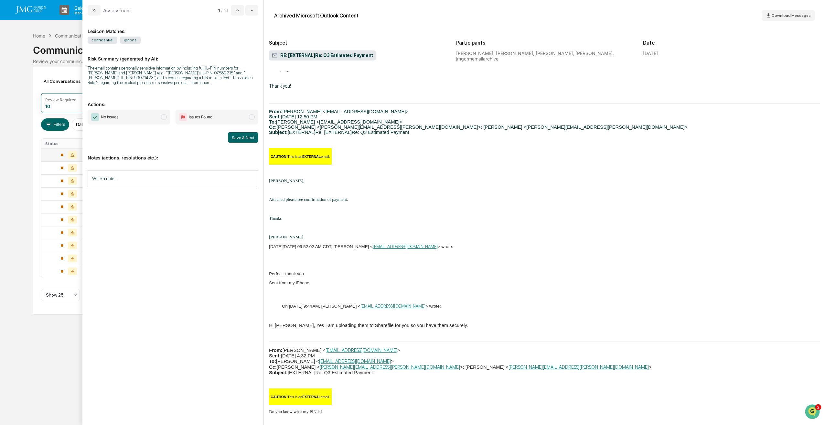
click at [165, 114] on span "modal" at bounding box center [164, 117] width 6 height 6
click at [256, 133] on button "Save & Next" at bounding box center [243, 137] width 30 height 10
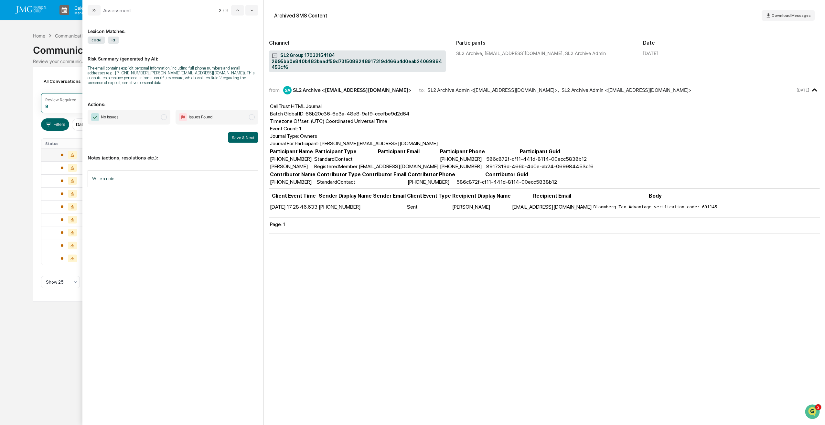
click at [160, 110] on span "No Issues" at bounding box center [129, 117] width 83 height 15
click at [241, 134] on button "Save & Next" at bounding box center [243, 137] width 30 height 10
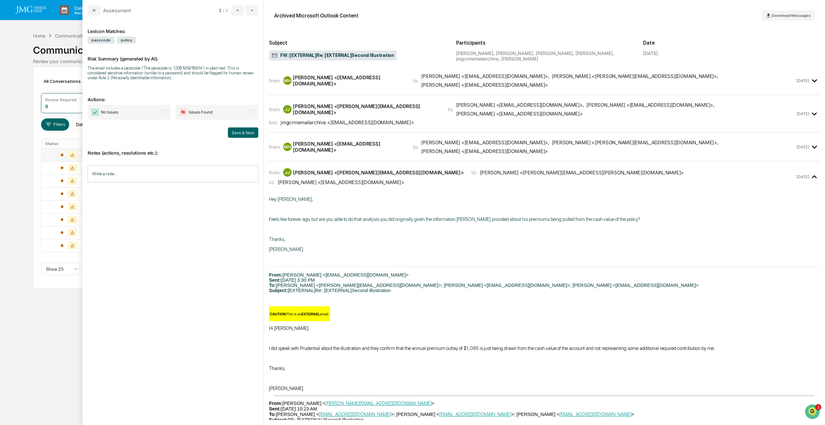
click at [195, 67] on div "The email includes a passcode ('The passcode is: 1208195918914') in plain text.…" at bounding box center [173, 73] width 171 height 15
copy div "1208195918914"
click at [158, 112] on span "No Issues" at bounding box center [129, 112] width 83 height 15
drag, startPoint x: 238, startPoint y: 131, endPoint x: 683, endPoint y: 149, distance: 445.7
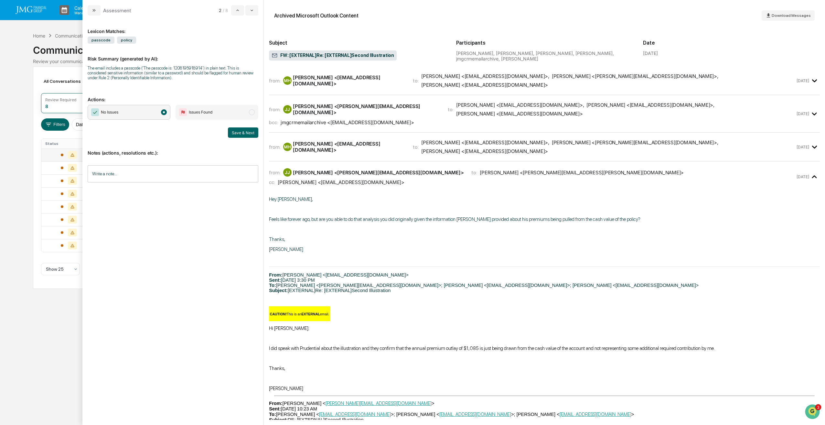
click at [683, 149] on div "Assessment 2 / 8 Lexicon Matches: passcode policy Risk Summary (generated by AI…" at bounding box center [453, 212] width 742 height 425
click at [678, 179] on div "cc: [PERSON_NAME] <[EMAIL_ADDRESS][DOMAIN_NAME]>" at bounding box center [532, 182] width 526 height 6
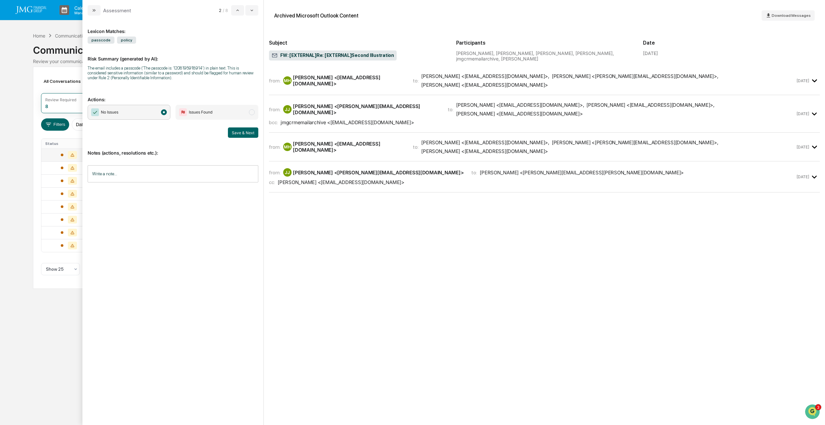
click at [809, 172] on icon "modal" at bounding box center [814, 177] width 11 height 11
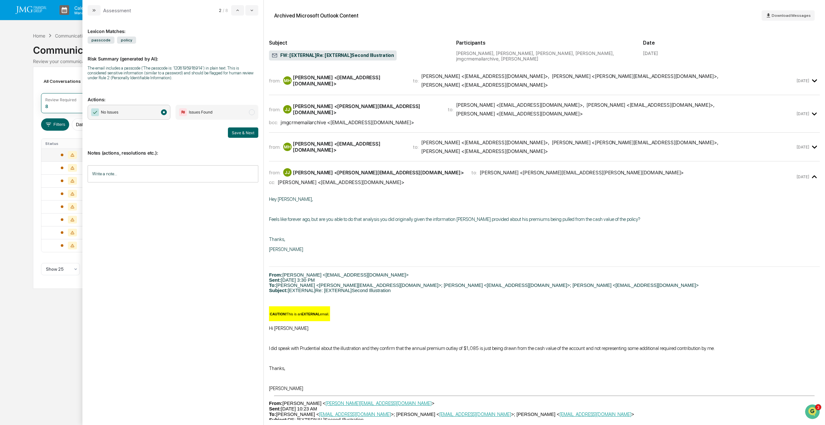
click at [734, 38] on div "Date [DATE]" at bounding box center [731, 49] width 177 height 26
drag, startPoint x: 734, startPoint y: 38, endPoint x: 786, endPoint y: 53, distance: 53.9
click at [786, 53] on div "[DATE]" at bounding box center [731, 52] width 177 height 5
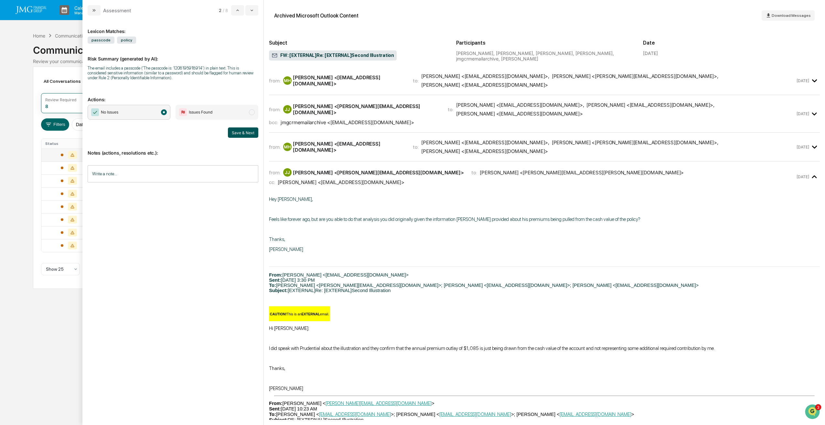
click at [248, 132] on button "Save & Next" at bounding box center [243, 132] width 30 height 10
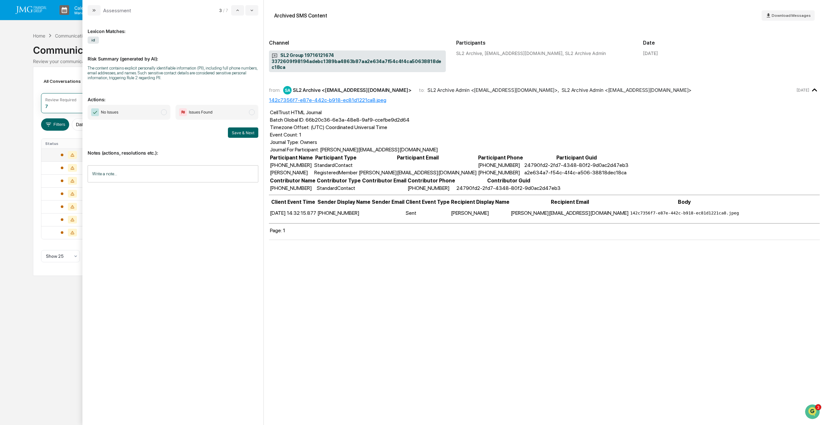
click at [758, 29] on div "Channel SL2 Group 19716121674 3372609f98194adebc1389ba4863b87aa2e634a7f54c4f4ca…" at bounding box center [544, 51] width 551 height 51
click at [787, 16] on span "Download Messages" at bounding box center [790, 15] width 39 height 5
click at [787, 17] on span "Download Messages" at bounding box center [790, 15] width 39 height 5
click at [162, 114] on span "modal" at bounding box center [164, 112] width 6 height 6
click at [244, 135] on button "Save & Next" at bounding box center [243, 132] width 30 height 10
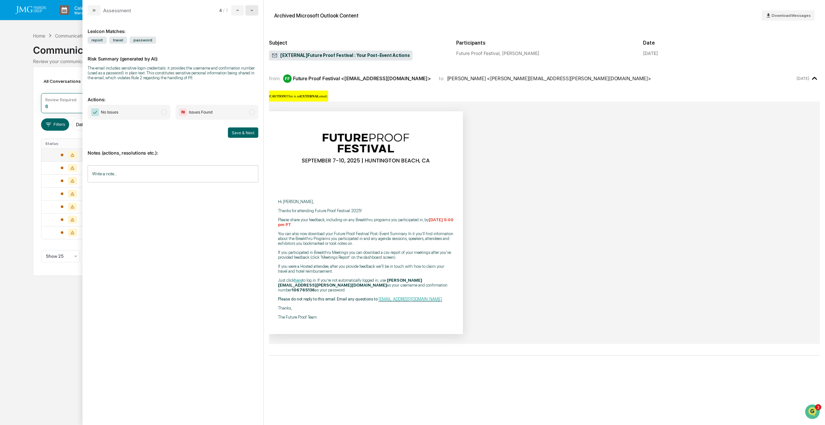
click at [252, 13] on button "modal" at bounding box center [251, 10] width 13 height 10
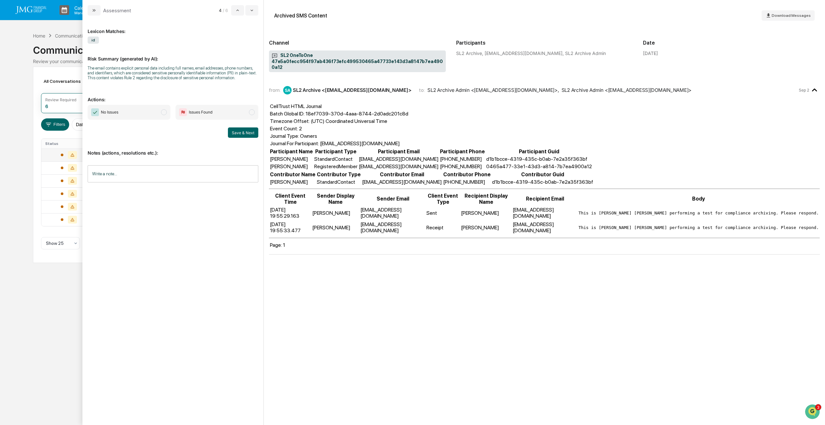
click at [161, 111] on span "No Issues" at bounding box center [129, 112] width 83 height 15
click at [238, 135] on button "Save & Next" at bounding box center [243, 132] width 30 height 10
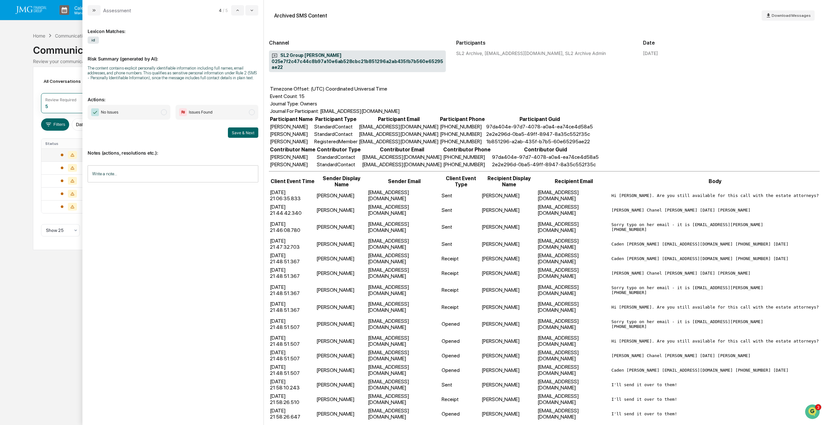
scroll to position [47, 0]
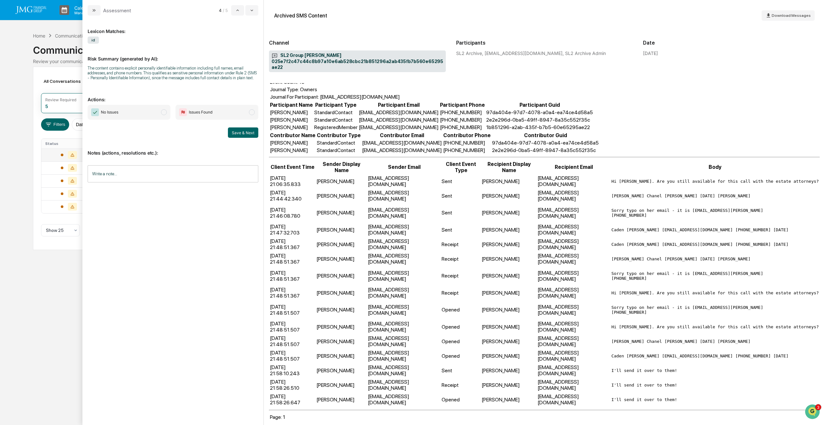
click at [161, 111] on span "modal" at bounding box center [164, 112] width 6 height 6
click at [252, 132] on button "Save & Next" at bounding box center [243, 132] width 30 height 10
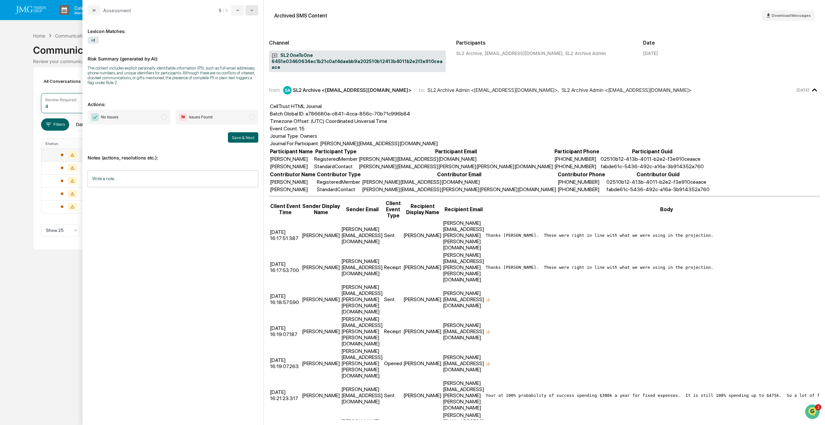
click at [252, 11] on icon "modal" at bounding box center [251, 10] width 5 height 5
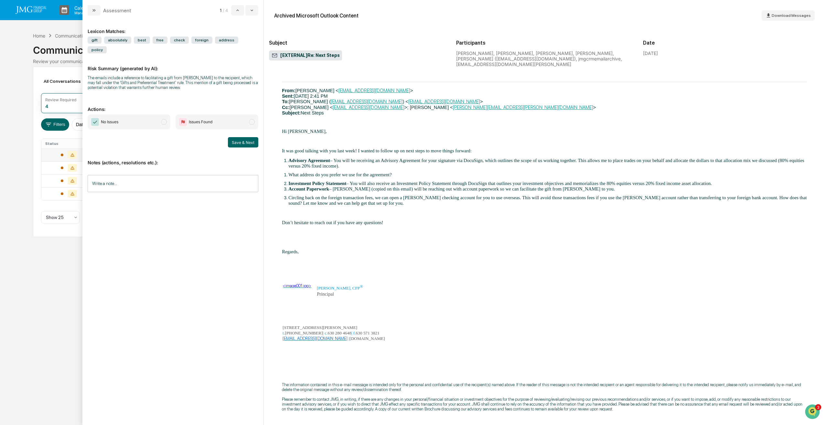
scroll to position [934, 0]
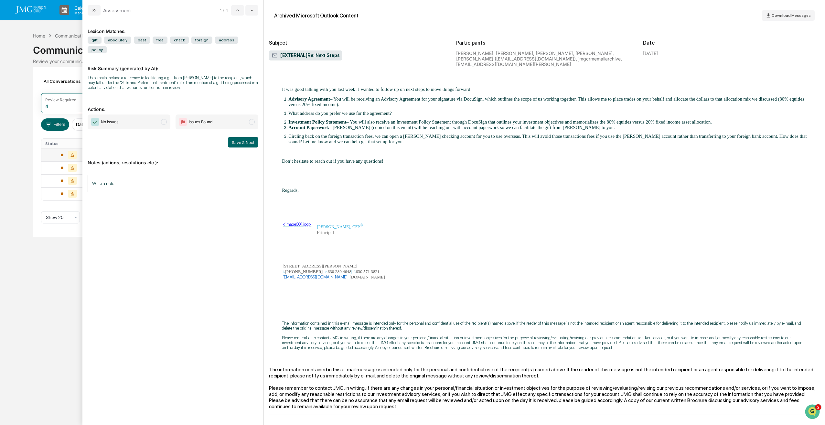
click at [161, 119] on span "modal" at bounding box center [164, 122] width 6 height 6
click at [248, 137] on button "Save & Next" at bounding box center [243, 142] width 30 height 10
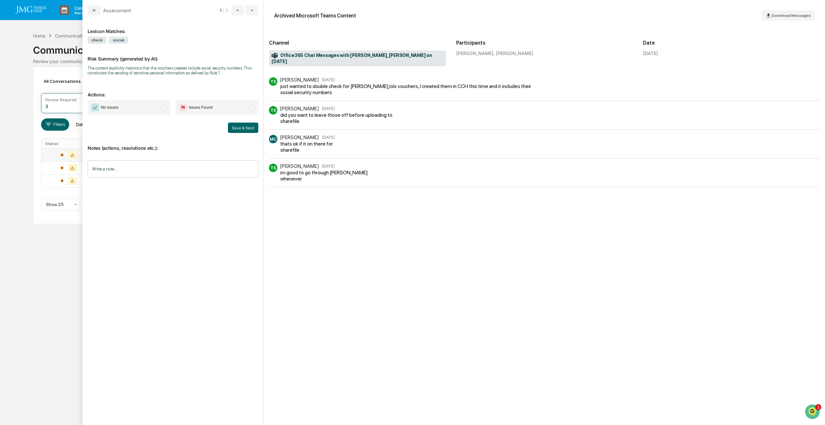
click at [164, 107] on span "modal" at bounding box center [164, 107] width 6 height 6
click at [240, 124] on button "Save & Next" at bounding box center [243, 127] width 30 height 10
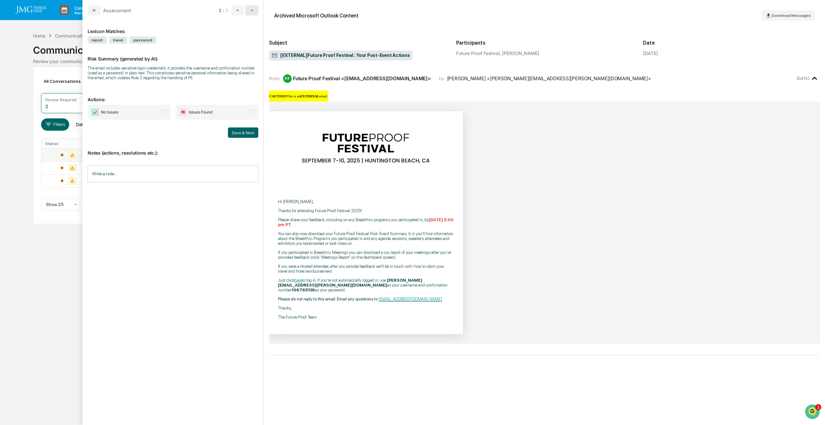
click at [257, 13] on button "modal" at bounding box center [251, 10] width 13 height 10
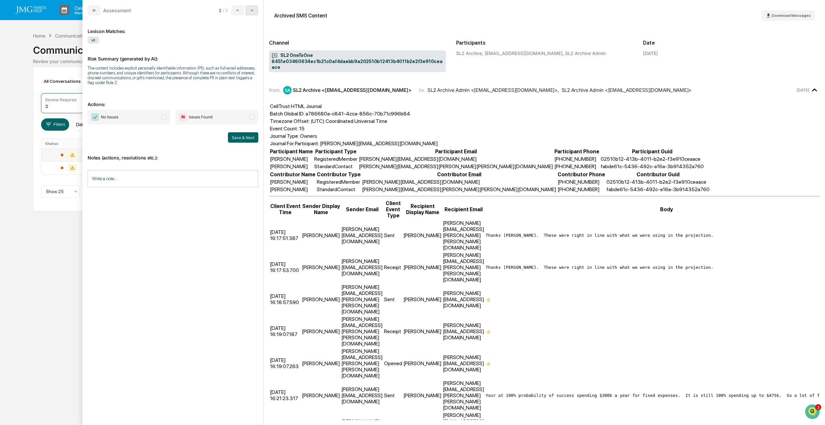
click at [257, 13] on button "modal" at bounding box center [251, 10] width 13 height 10
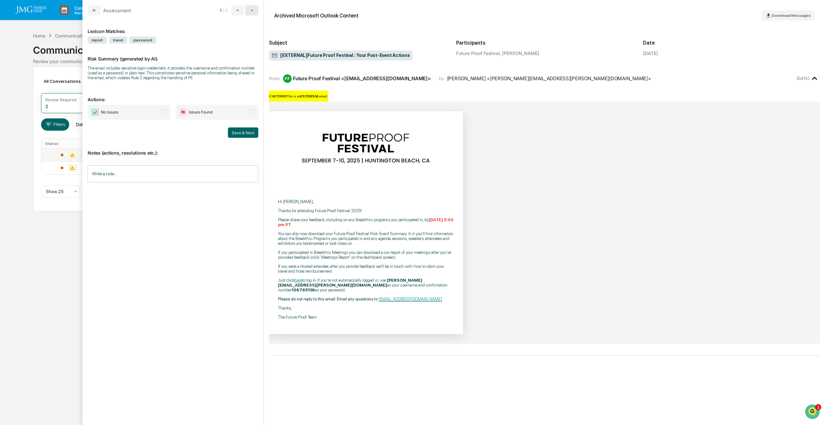
click at [257, 13] on button "modal" at bounding box center [251, 10] width 13 height 10
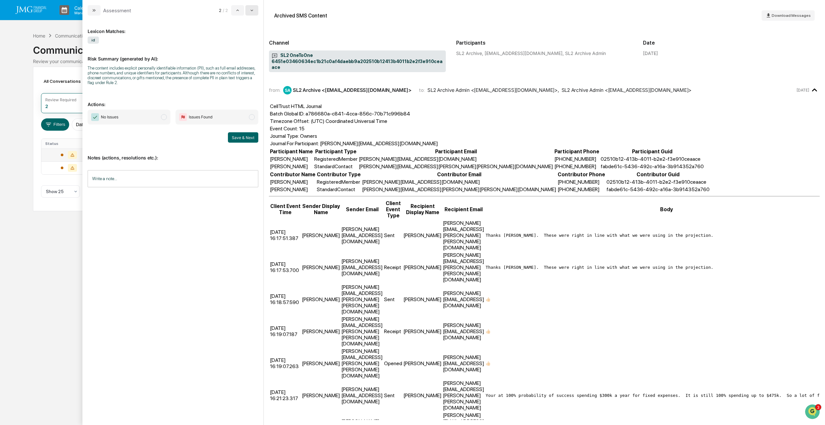
click at [257, 13] on button "modal" at bounding box center [251, 10] width 13 height 10
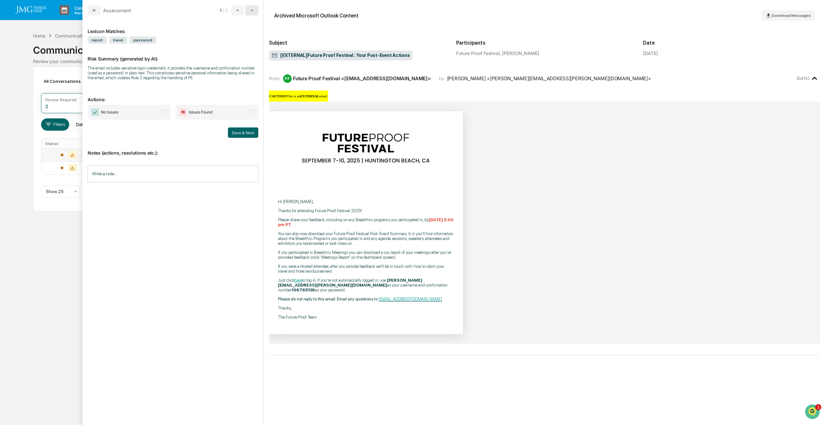
click at [257, 13] on button "modal" at bounding box center [251, 10] width 13 height 10
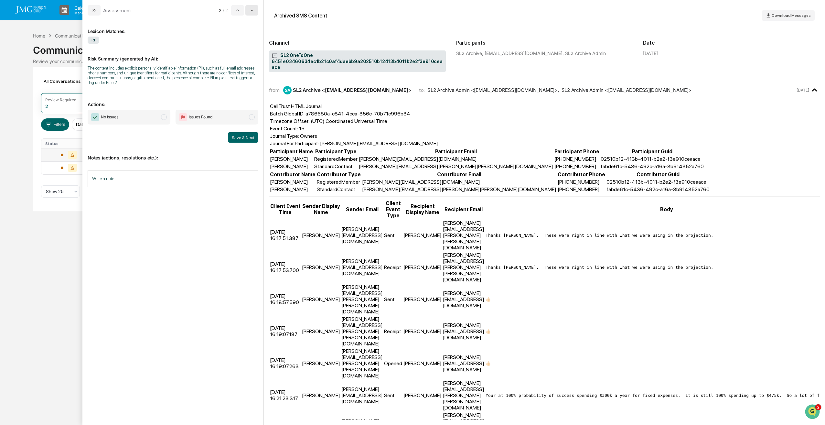
click at [257, 13] on button "modal" at bounding box center [251, 10] width 13 height 10
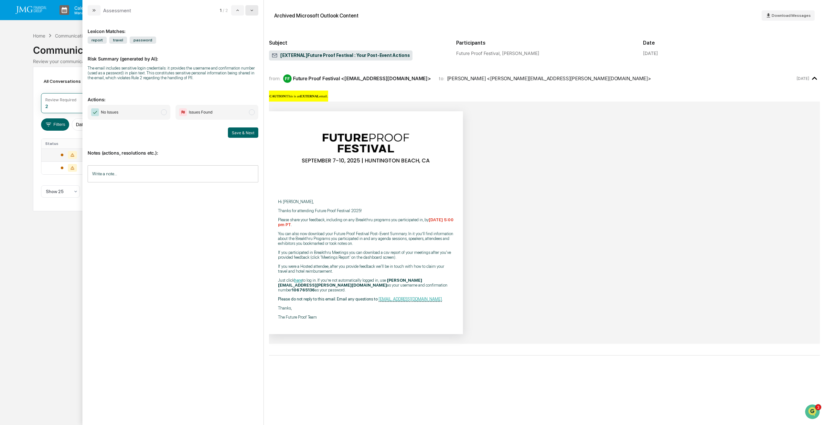
click at [257, 13] on button "modal" at bounding box center [251, 10] width 13 height 10
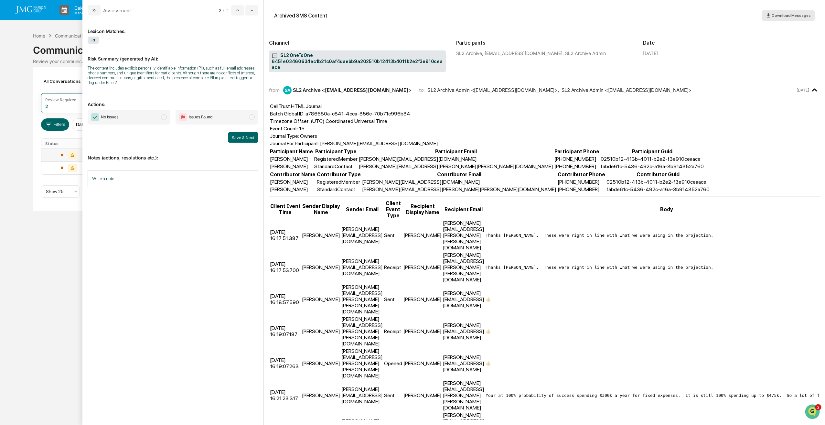
click at [783, 16] on span "Download Messages" at bounding box center [790, 15] width 39 height 5
click at [794, 18] on div "Download Messages" at bounding box center [787, 16] width 45 height 6
click at [790, 17] on span "Download Messages" at bounding box center [790, 15] width 39 height 5
drag, startPoint x: 790, startPoint y: 17, endPoint x: 678, endPoint y: 16, distance: 111.8
click at [678, 16] on div "Archived SMS Content Download Messages" at bounding box center [544, 15] width 551 height 21
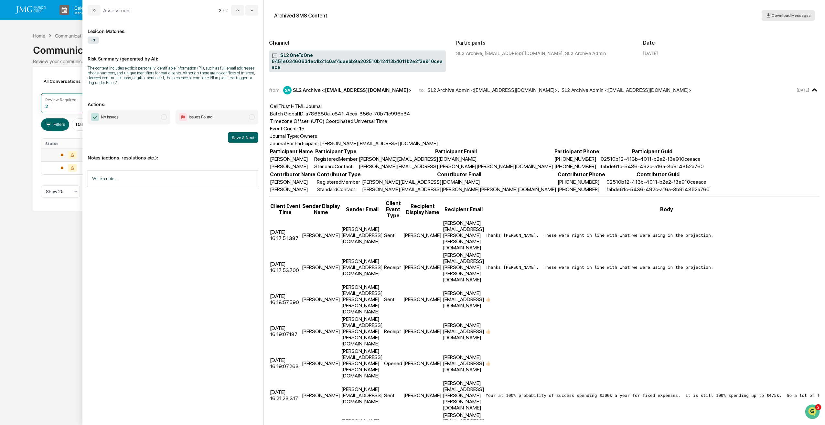
click at [788, 17] on span "Download Messages" at bounding box center [790, 15] width 39 height 5
click at [496, 25] on div "Archived SMS Content Download Messages" at bounding box center [544, 15] width 551 height 21
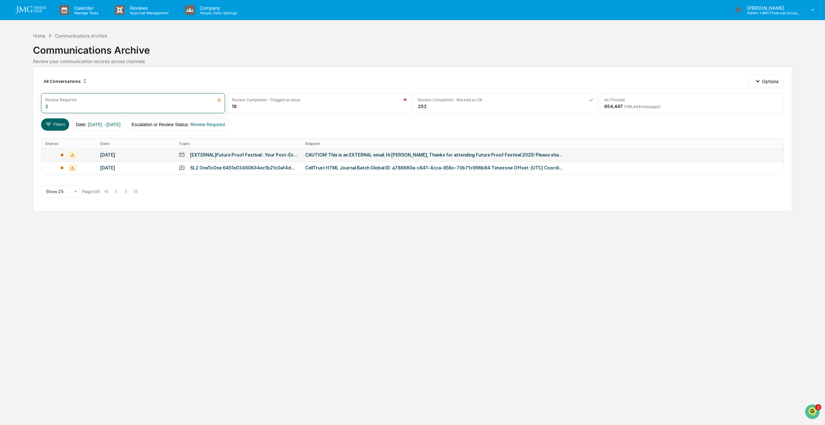
click at [7, 79] on div "Calendar Manage Tasks Reviews Approval Management Company People, Data, Setting…" at bounding box center [412, 212] width 825 height 425
click at [502, 107] on div "Review Completed - Marked as OK 252" at bounding box center [506, 103] width 184 height 20
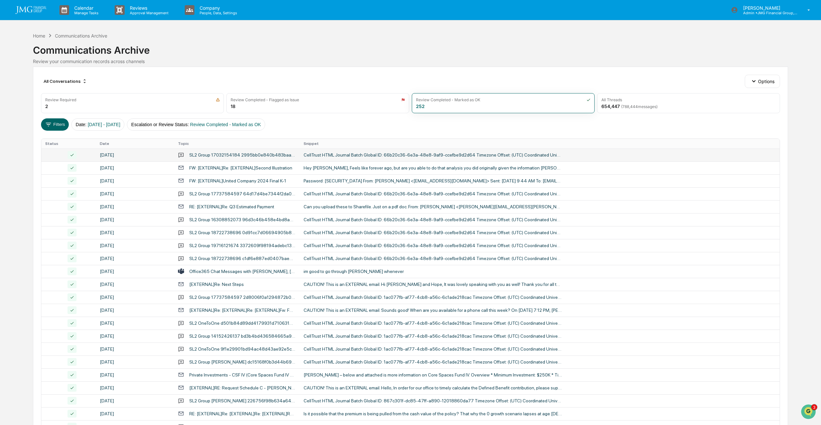
click at [117, 154] on div "[DATE]" at bounding box center [135, 154] width 70 height 5
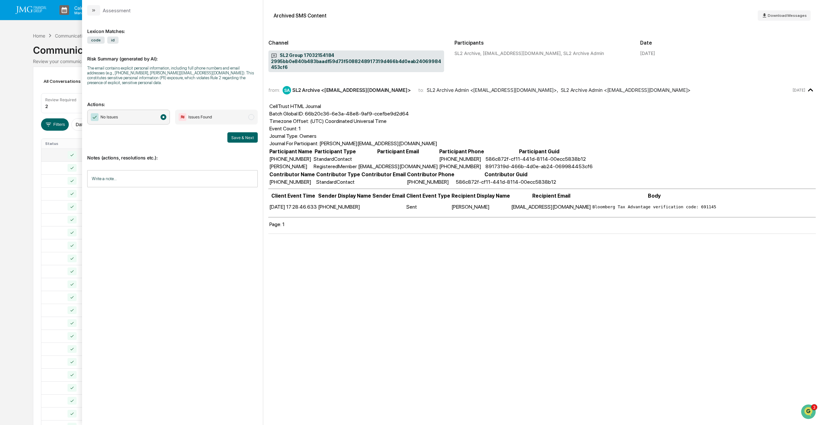
click at [18, 103] on div "Calendar Manage Tasks Reviews Approval Management Company People, Data, Setting…" at bounding box center [410, 254] width 821 height 508
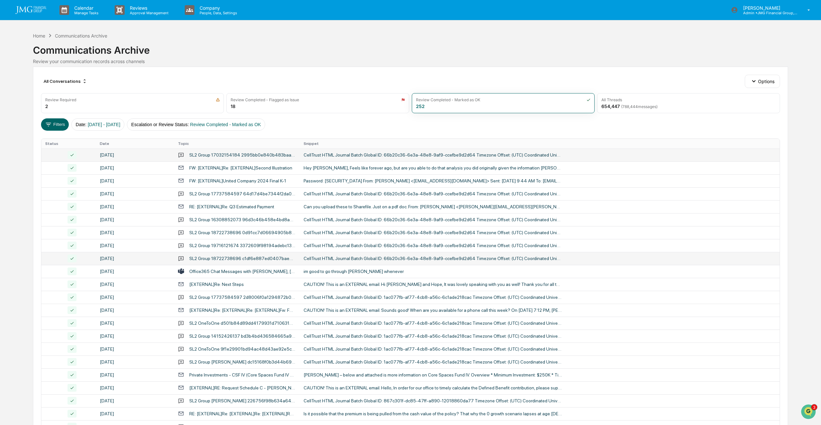
click at [129, 256] on div "[DATE]" at bounding box center [135, 258] width 70 height 5
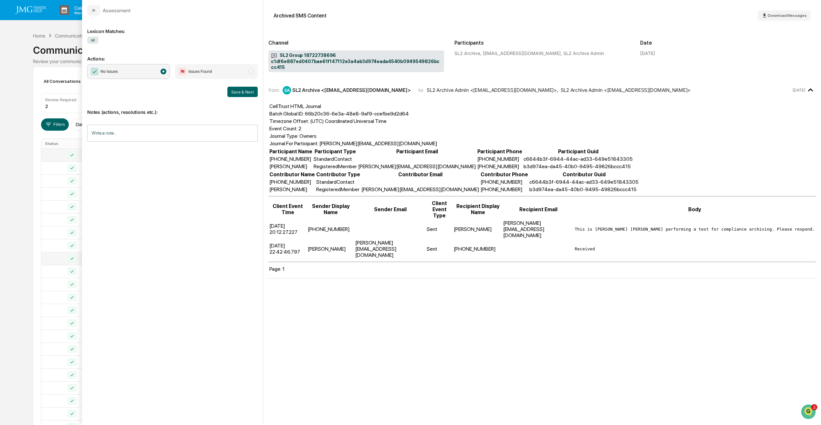
click at [20, 169] on div "Calendar Manage Tasks Reviews Approval Management Company People, Data, Setting…" at bounding box center [410, 254] width 821 height 508
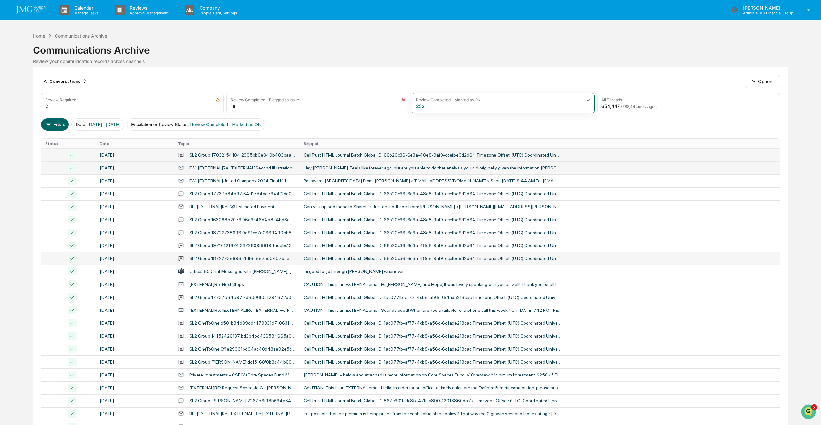
click at [89, 171] on div at bounding box center [68, 168] width 47 height 8
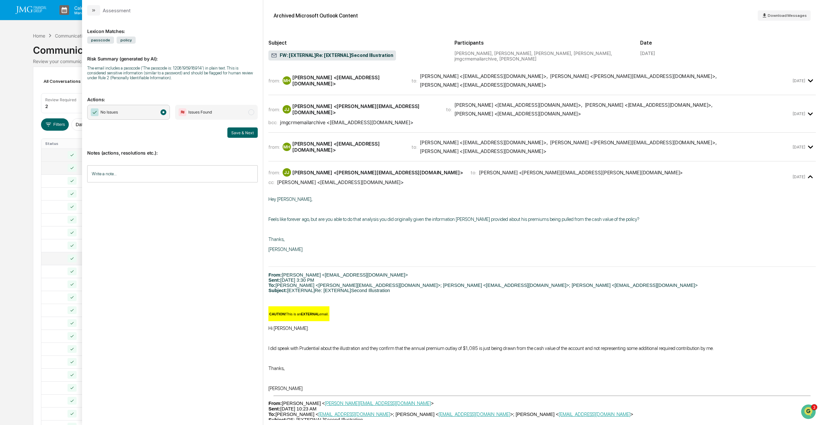
click at [19, 167] on div "Calendar Manage Tasks Reviews Approval Management Company People, Data, Setting…" at bounding box center [410, 254] width 821 height 508
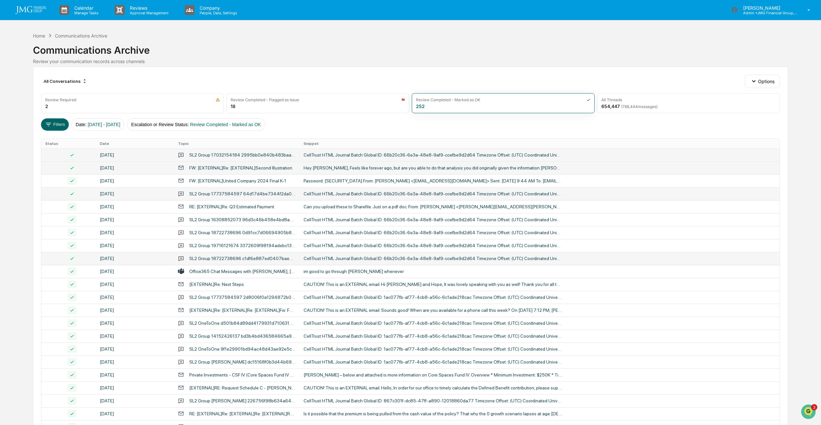
click at [126, 192] on div "[DATE]" at bounding box center [135, 193] width 70 height 5
click at [26, 182] on div "Calendar Manage Tasks Reviews Approval Management Company People, Data, Setting…" at bounding box center [410, 254] width 821 height 508
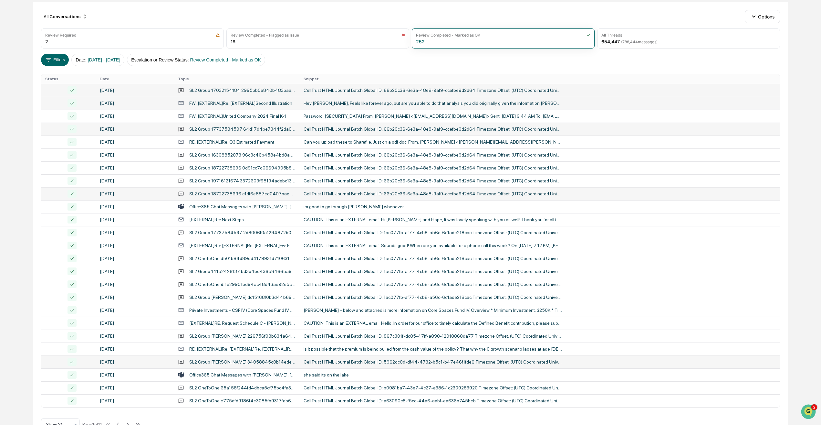
click at [249, 360] on div "SL2 Group [PERSON_NAME] 34058845c0b14ede8fbcec183f4c5992bd2d1af8420040d69045d86…" at bounding box center [242, 361] width 107 height 5
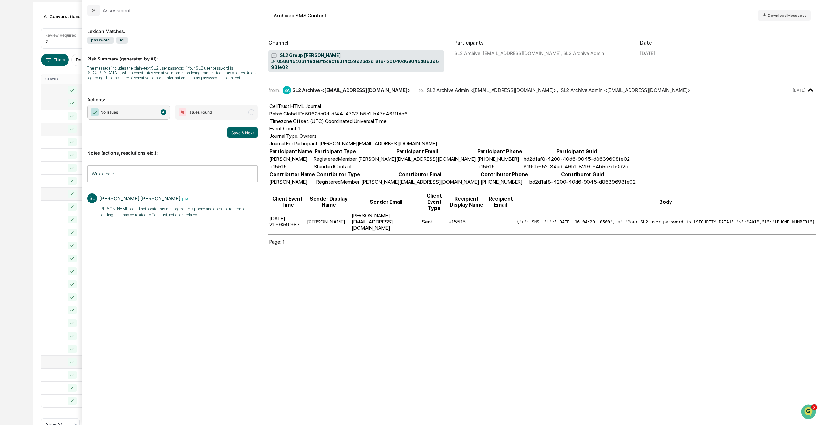
click at [14, 80] on div "Calendar Manage Tasks Reviews Approval Management Company People, Data, Setting…" at bounding box center [410, 189] width 821 height 508
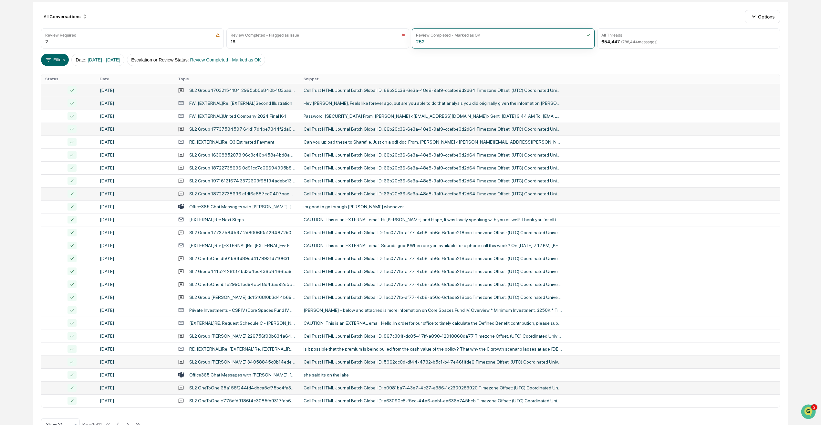
click at [238, 387] on div "SL2 OneToOne 65a158f244fd4dbca5cf75bc4fa3780d46a2703b7801479c956f22e7f3347786" at bounding box center [242, 387] width 107 height 5
click at [24, 211] on div "Calendar Manage Tasks Reviews Approval Management Company People, Data, Setting…" at bounding box center [410, 189] width 821 height 508
click at [239, 398] on div "SL2 OneToOne e775dfd9186f4e3085fb9317fab6ba8c02510b12413b4011b2e2f3e910ceaace" at bounding box center [242, 400] width 107 height 5
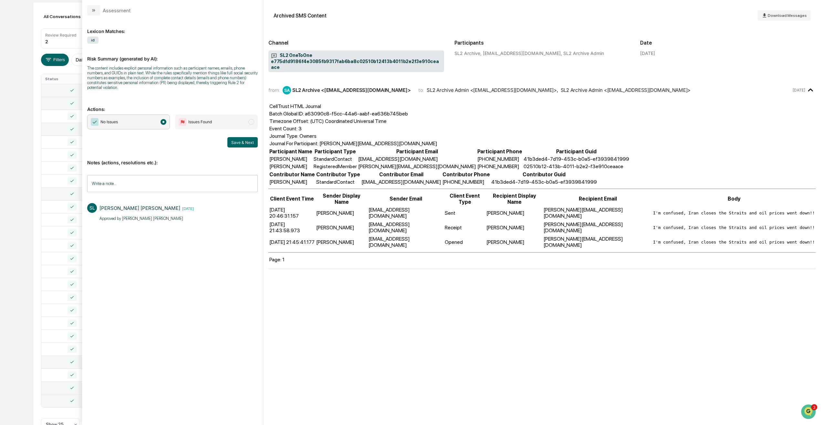
click at [18, 212] on div "Calendar Manage Tasks Reviews Approval Management Company People, Data, Setting…" at bounding box center [410, 189] width 821 height 508
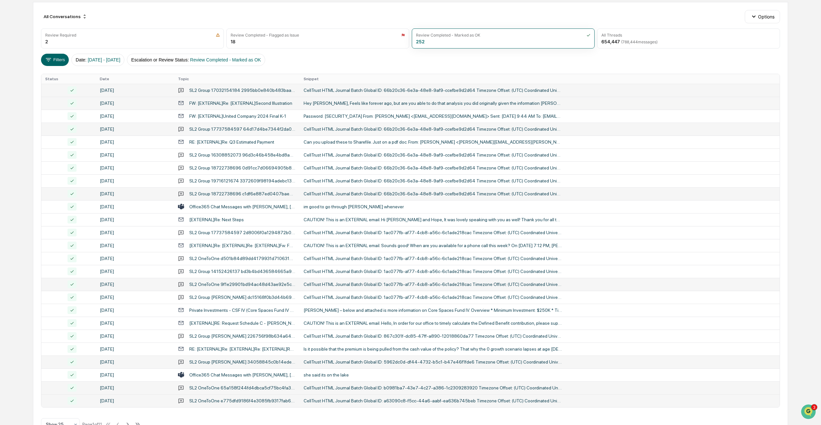
scroll to position [84, 0]
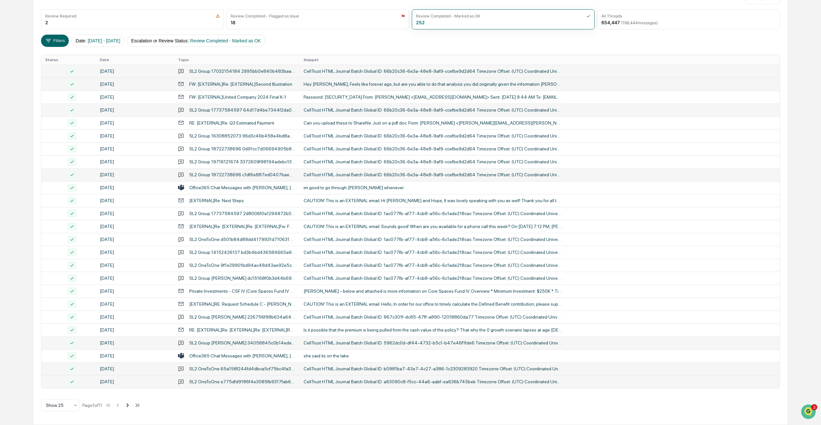
click at [128, 406] on icon at bounding box center [127, 404] width 7 height 7
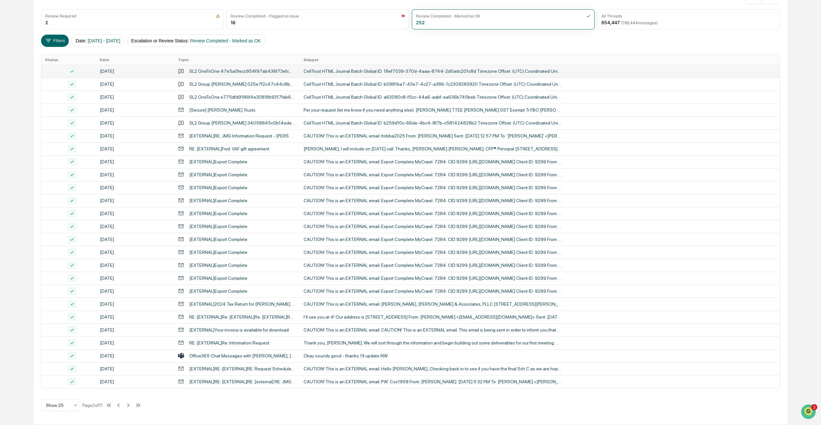
click at [238, 68] on div "SL2 OneToOne 47e5a0fecc954f97ab436f73efc499530465a47733e143d3a8147b7ea4900a12" at bounding box center [237, 71] width 118 height 6
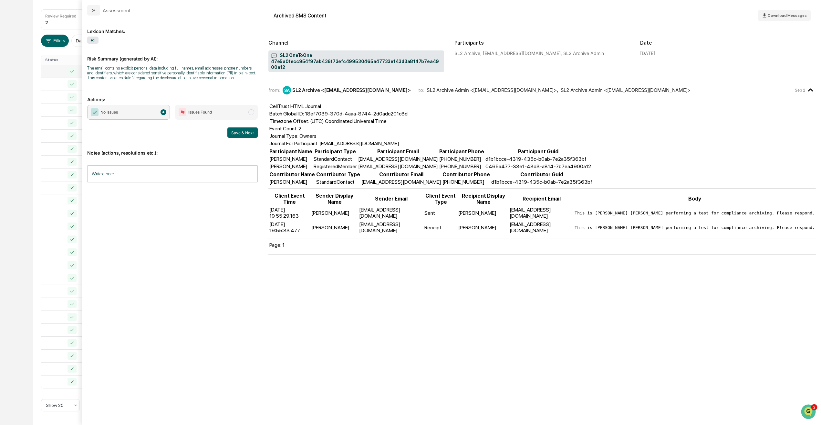
click at [18, 59] on div "Calendar Manage Tasks Reviews Approval Management Company People, Data, Setting…" at bounding box center [410, 170] width 821 height 508
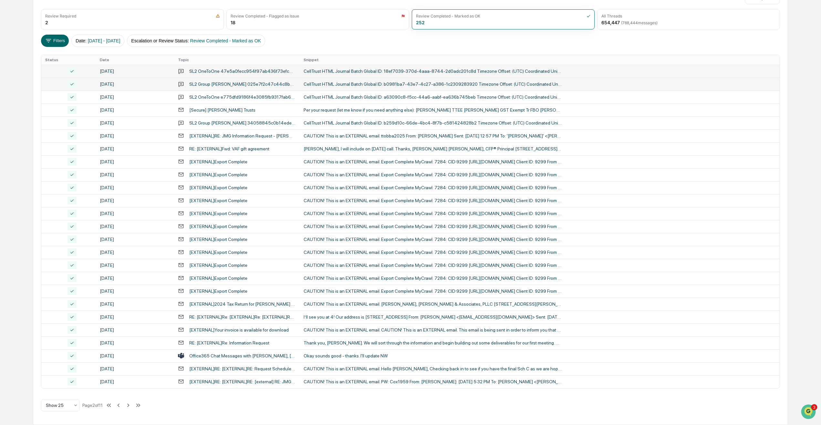
click at [118, 79] on td "[DATE]" at bounding box center [135, 84] width 78 height 13
click at [20, 87] on div "Calendar Manage Tasks Reviews Approval Management Company People, Data, Setting…" at bounding box center [410, 170] width 821 height 508
click at [139, 125] on div "[DATE]" at bounding box center [135, 122] width 70 height 5
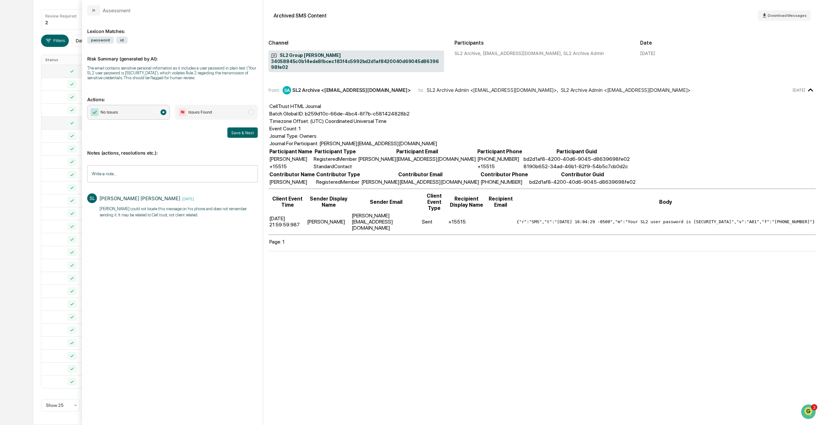
click at [5, 110] on div "Calendar Manage Tasks Reviews Approval Management Company People, Data, Setting…" at bounding box center [410, 170] width 821 height 508
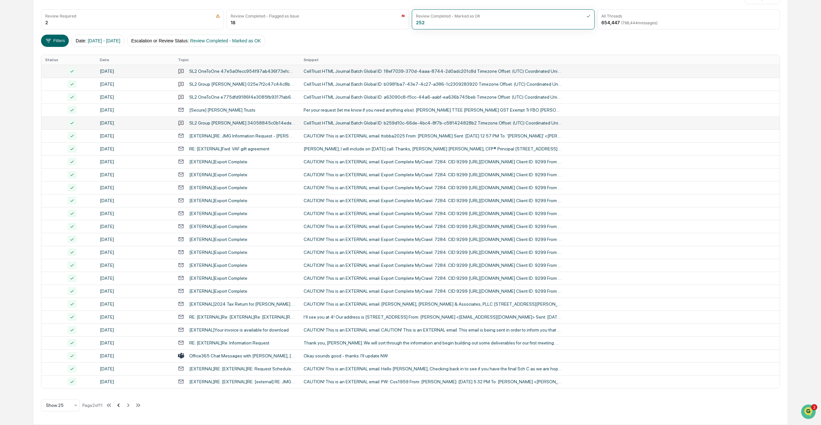
click at [118, 406] on icon at bounding box center [118, 404] width 7 height 7
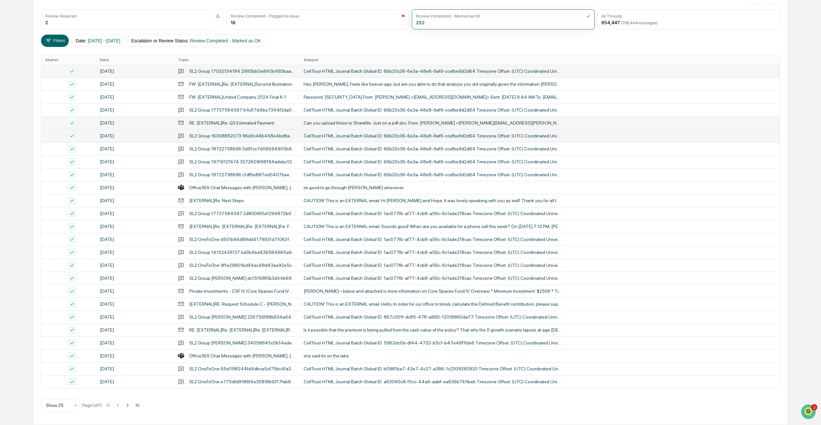
click at [135, 139] on td "[DATE]" at bounding box center [135, 135] width 78 height 13
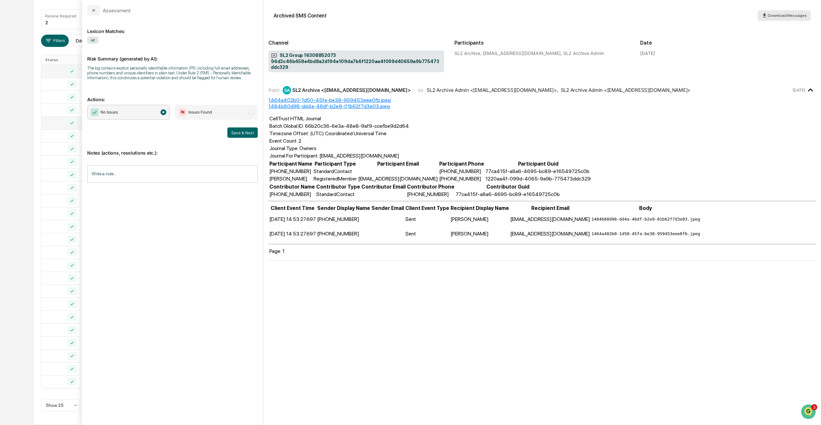
click at [790, 16] on span "Download Messages" at bounding box center [787, 15] width 39 height 5
drag, startPoint x: 27, startPoint y: 123, endPoint x: 35, endPoint y: 106, distance: 18.8
click at [27, 123] on div "Calendar Manage Tasks Reviews Approval Management Company People, Data, Setting…" at bounding box center [410, 170] width 821 height 508
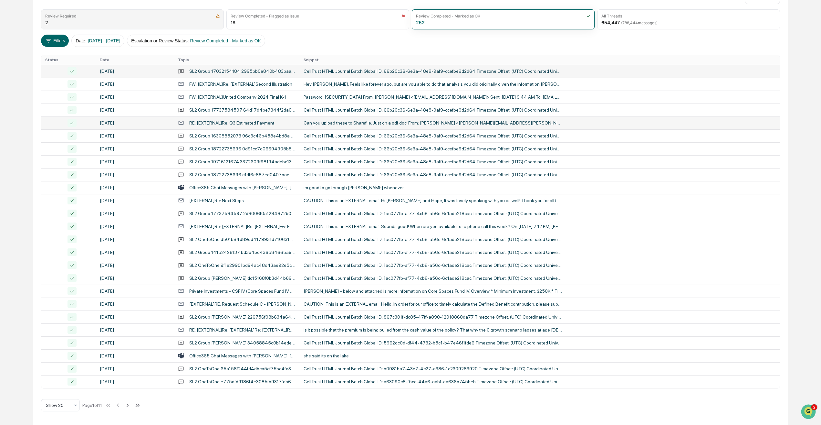
click at [64, 14] on div "Review Required" at bounding box center [60, 16] width 31 height 5
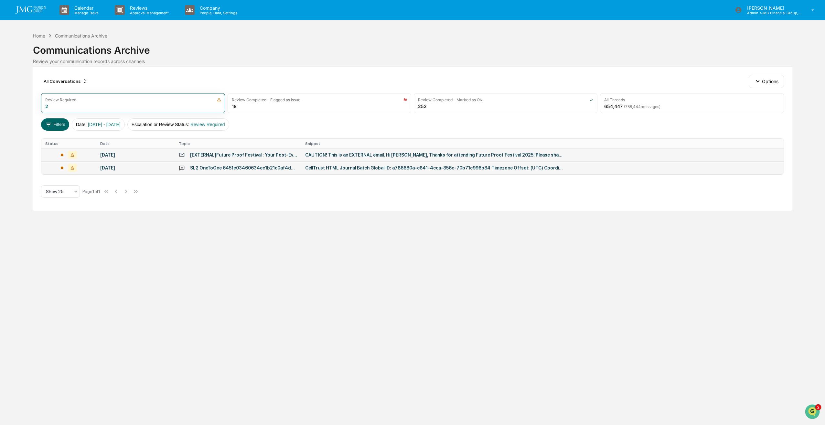
click at [229, 169] on div "SL2 OneToOne 6451e03460634ec1b21c0af4daebb9a202510b12413b4011b2e2f3e910ceaace" at bounding box center [243, 167] width 107 height 5
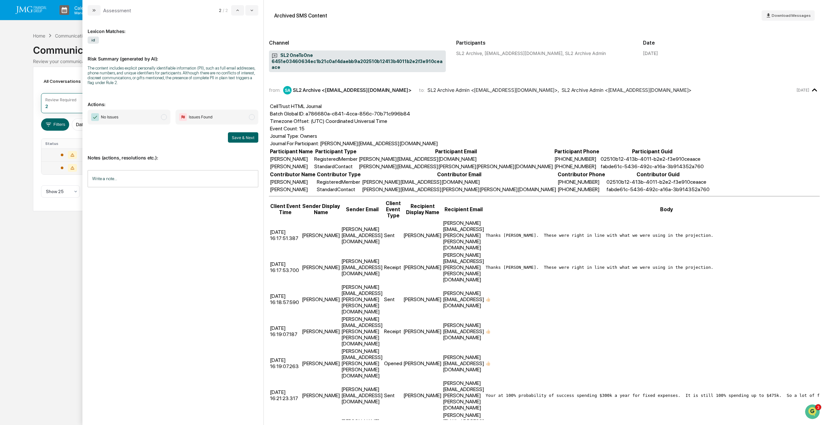
click at [248, 117] on span "Issues Found" at bounding box center [216, 117] width 83 height 15
click at [218, 182] on input "Write a note..." at bounding box center [173, 178] width 171 height 17
click at [251, 231] on button "Save" at bounding box center [249, 232] width 17 height 10
click at [247, 139] on button "Save & Next" at bounding box center [243, 137] width 30 height 10
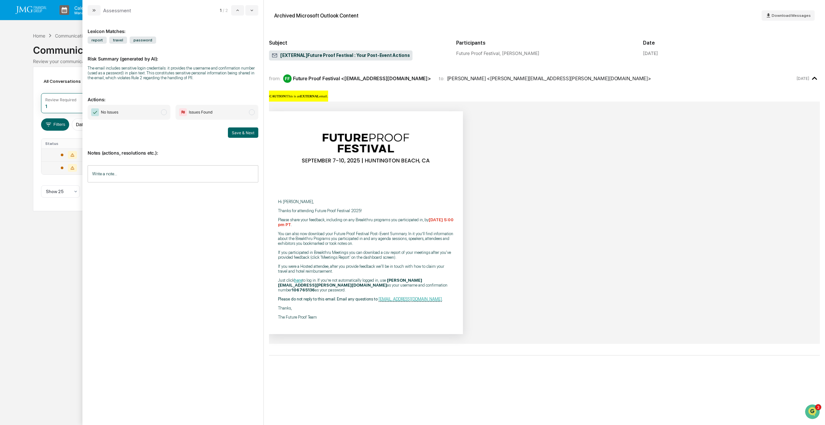
click at [49, 281] on div "Calendar Manage Tasks Reviews Approval Management Company People, Data, Setting…" at bounding box center [412, 212] width 825 height 425
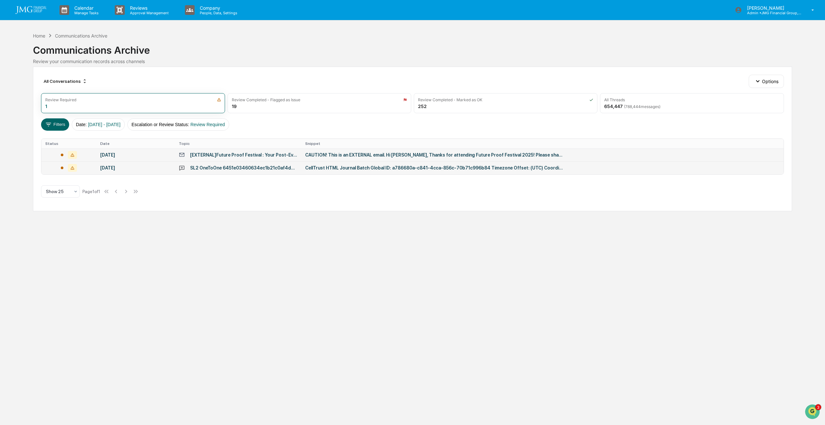
click at [224, 168] on div "All Conversations Options Review Required 1 Review Completed - Flagged as Issue…" at bounding box center [412, 139] width 759 height 144
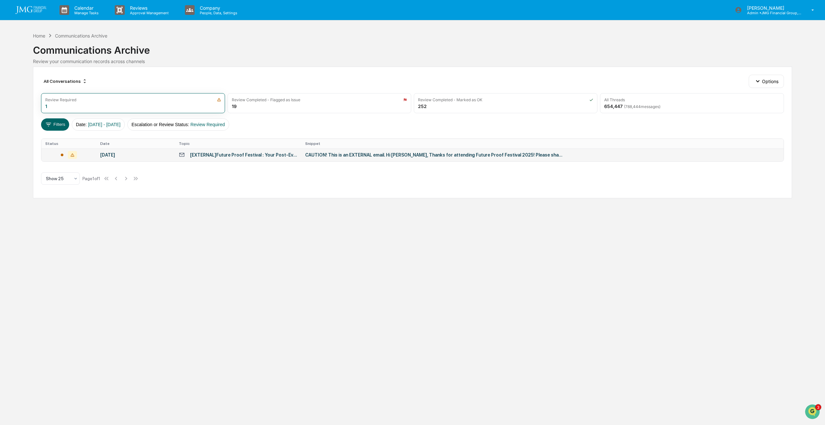
click at [227, 173] on div "All Conversations Options Review Required 1 Review Completed - Flagged as Issue…" at bounding box center [412, 133] width 759 height 132
